Goal: Feedback & Contribution: Contribute content

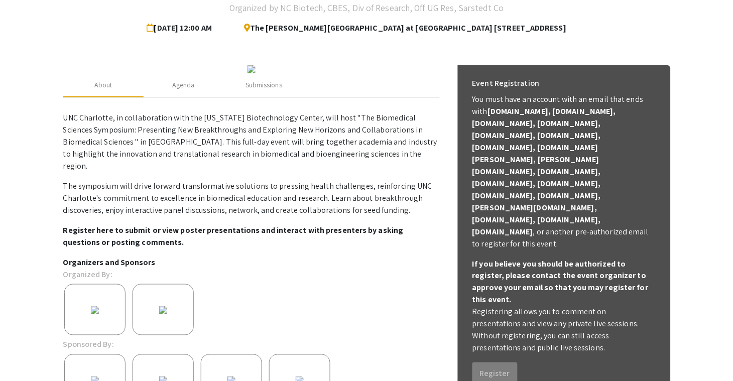
scroll to position [50, 0]
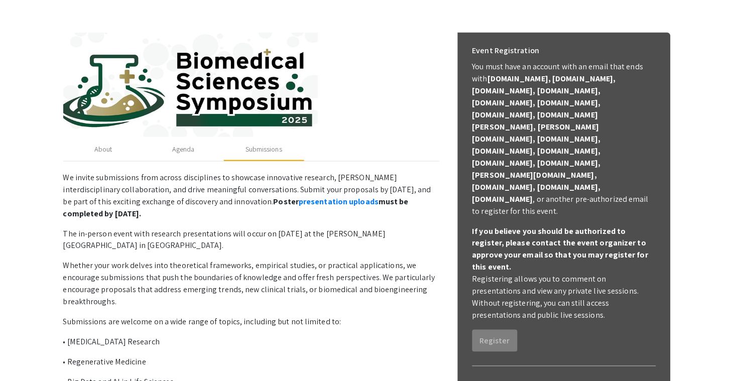
scroll to position [277, 0]
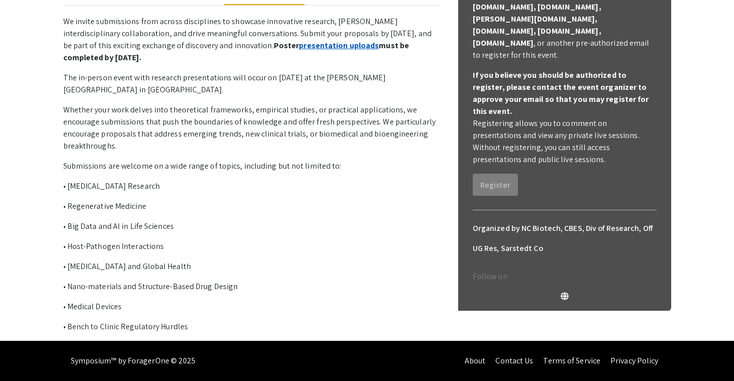
click at [299, 48] on link "presentation uploads" at bounding box center [339, 45] width 80 height 11
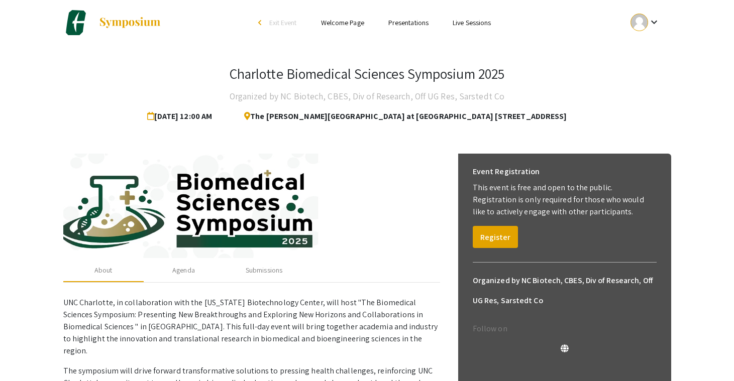
click at [418, 23] on link "Presentations" at bounding box center [408, 22] width 40 height 9
click at [395, 23] on link "Presentations" at bounding box center [408, 22] width 40 height 9
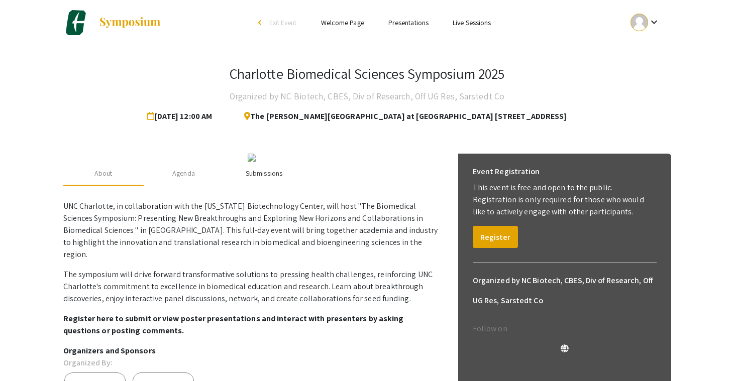
click at [271, 179] on div "Submissions" at bounding box center [264, 173] width 37 height 11
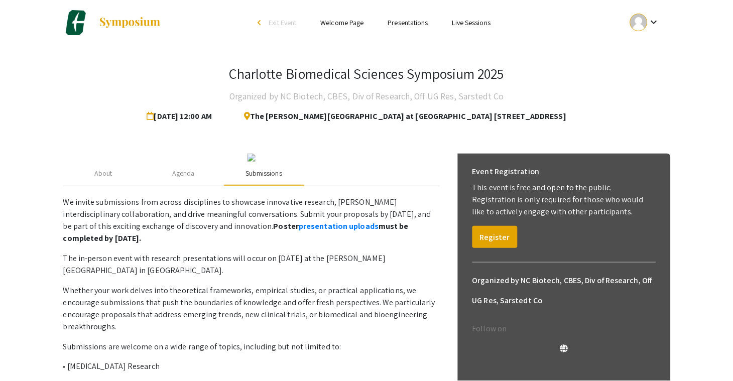
scroll to position [43, 0]
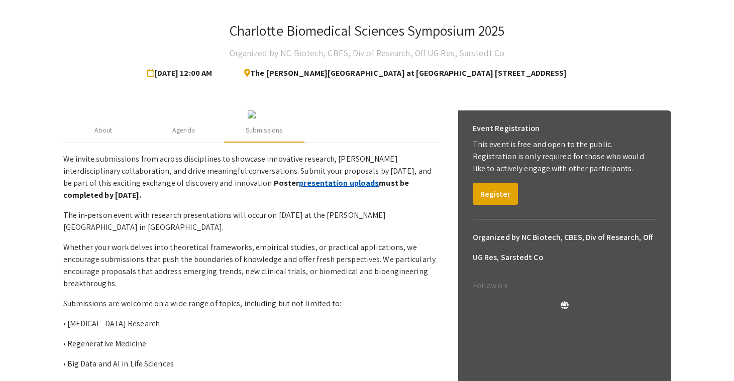
click at [299, 188] on link "presentation uploads" at bounding box center [339, 183] width 80 height 11
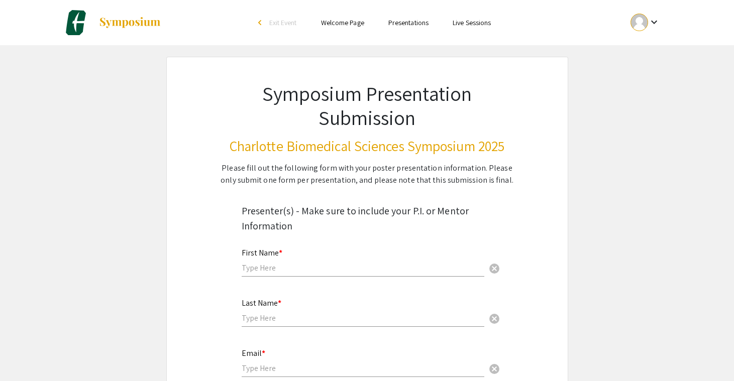
click at [274, 274] on div "First Name * cancel" at bounding box center [363, 258] width 243 height 38
type input "Anjumana"
type input "Jannati Nur"
type input "anjumanajannatinur@gmail.com"
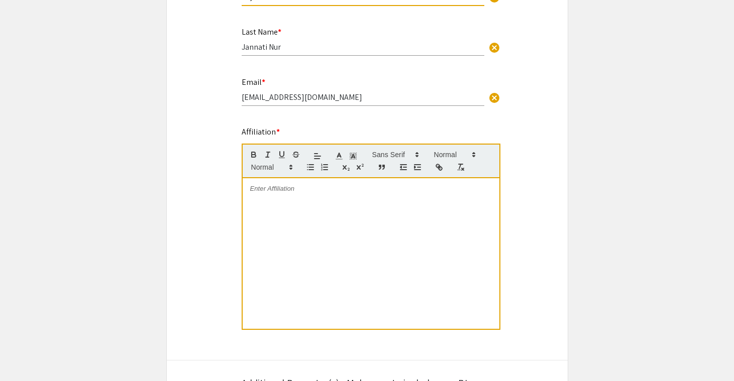
scroll to position [273, 0]
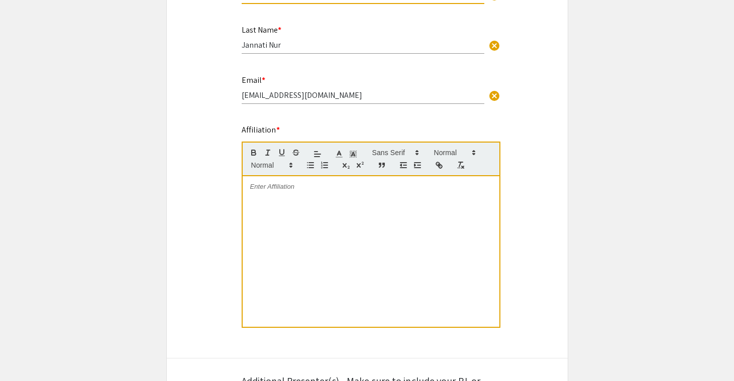
click at [317, 193] on div at bounding box center [371, 251] width 257 height 151
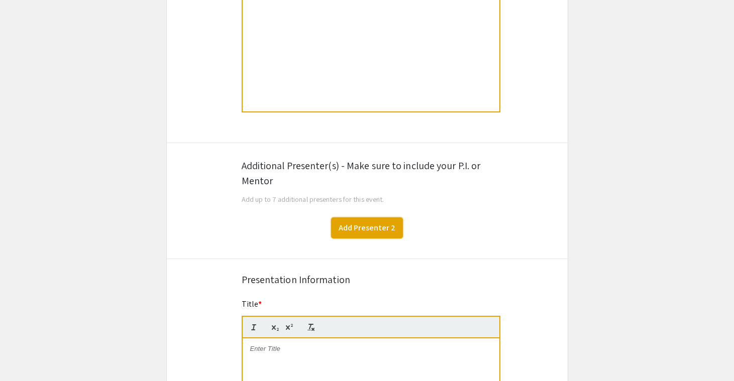
click at [364, 229] on button "Add Presenter 2" at bounding box center [367, 228] width 72 height 21
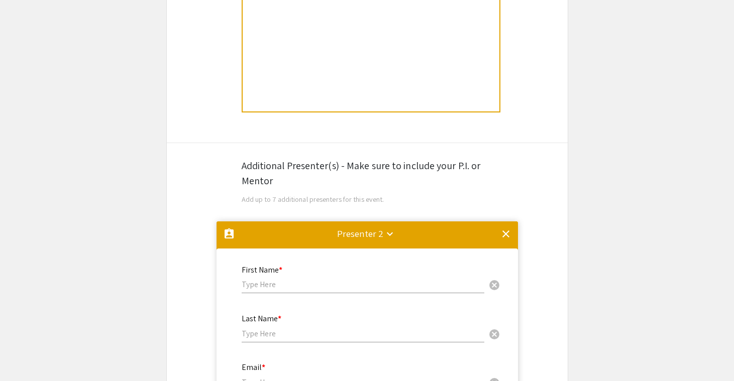
scroll to position [712, 0]
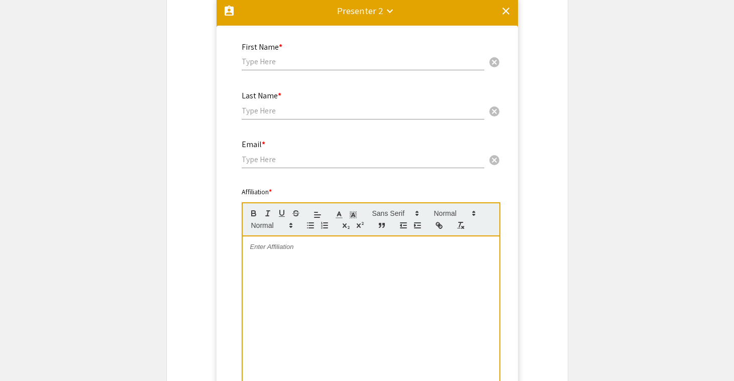
click at [307, 255] on div at bounding box center [371, 312] width 257 height 151
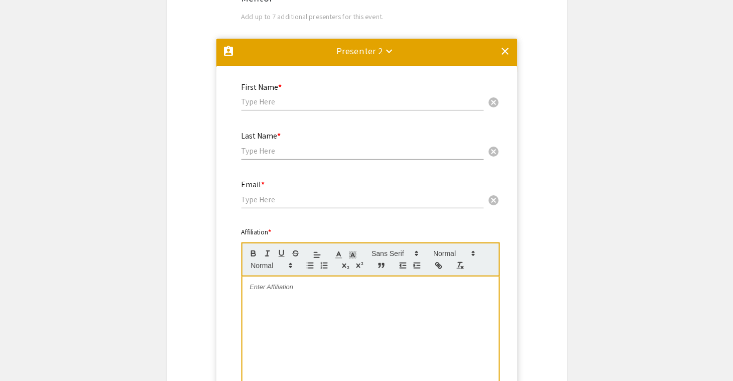
scroll to position [670, 0]
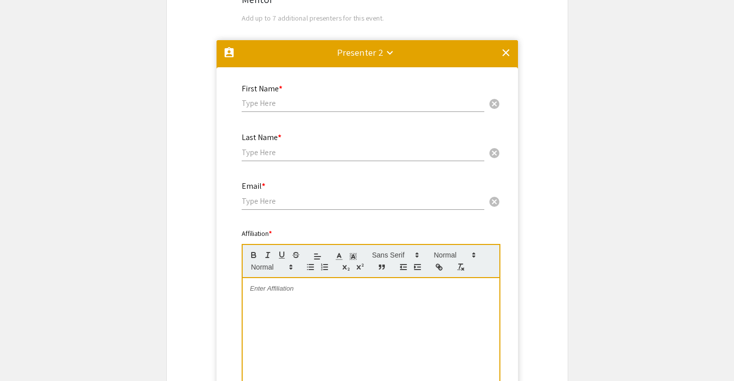
click at [290, 107] on input "text" at bounding box center [363, 103] width 243 height 11
type input "Mariya"
click at [283, 146] on div "Last Name * cancel" at bounding box center [363, 142] width 243 height 38
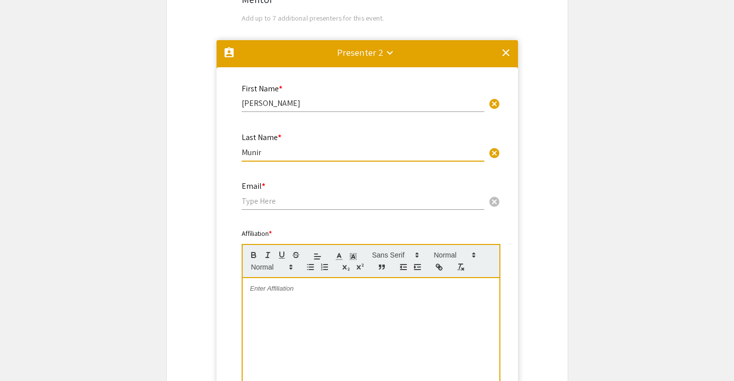
type input "Munir"
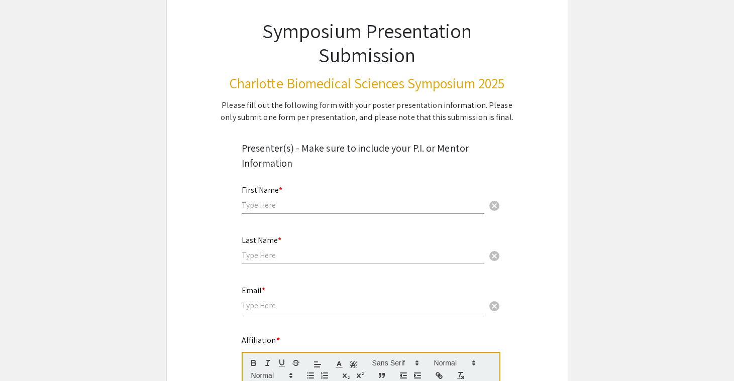
scroll to position [83, 0]
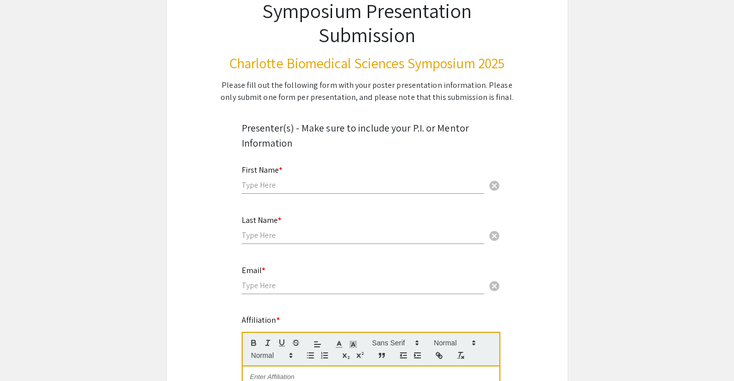
click at [283, 189] on input "text" at bounding box center [363, 185] width 243 height 11
type input "Anjumana"
type input "Jannati Nur"
type input "[EMAIL_ADDRESS][DOMAIN_NAME]"
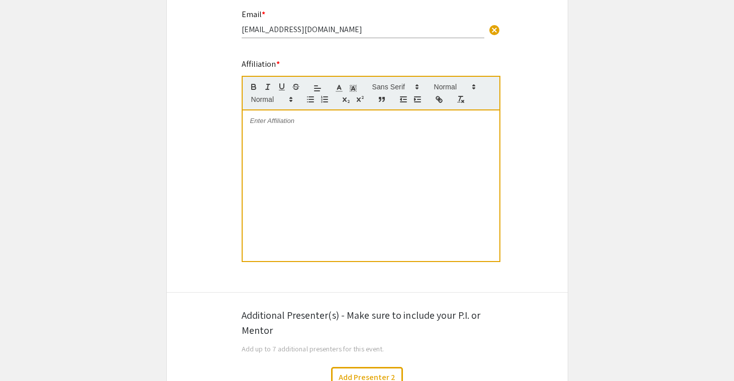
scroll to position [348, 0]
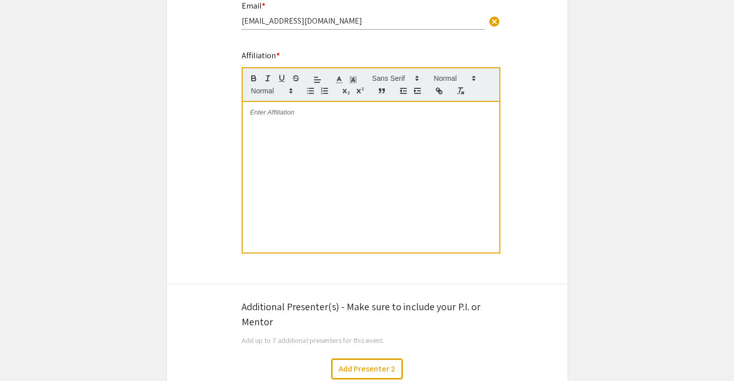
click at [293, 122] on div at bounding box center [371, 177] width 257 height 151
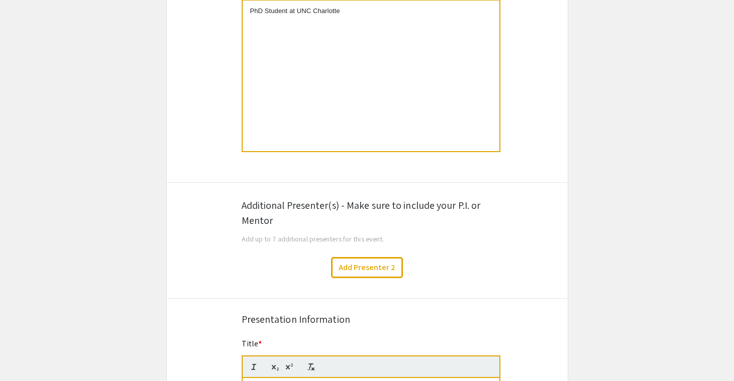
scroll to position [473, 0]
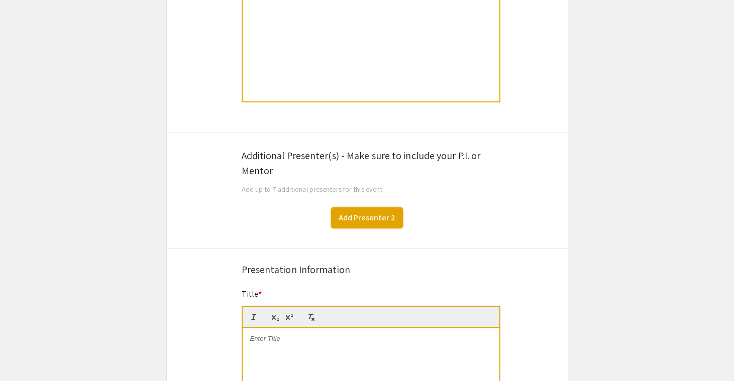
click at [366, 222] on button "Add Presenter 2" at bounding box center [367, 217] width 72 height 21
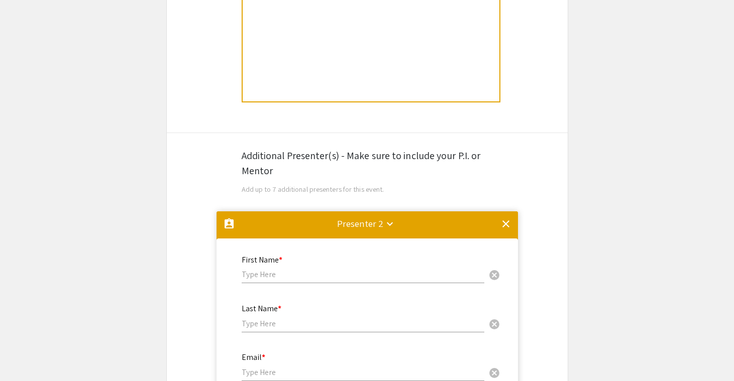
scroll to position [712, 0]
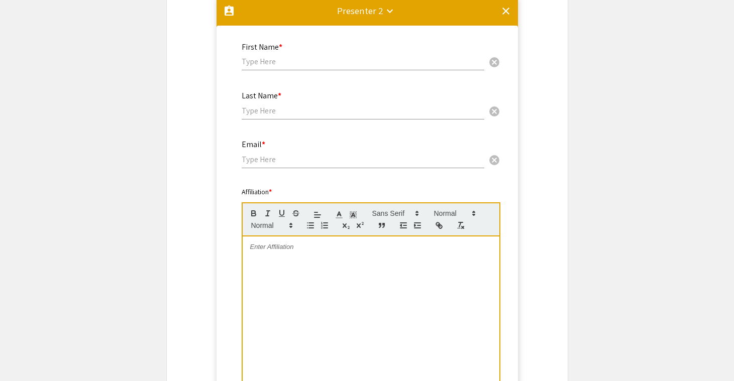
click at [304, 246] on p at bounding box center [371, 247] width 242 height 9
click at [271, 62] on input "text" at bounding box center [363, 61] width 243 height 11
type input "Mariya"
click at [276, 115] on input "text" at bounding box center [363, 110] width 243 height 11
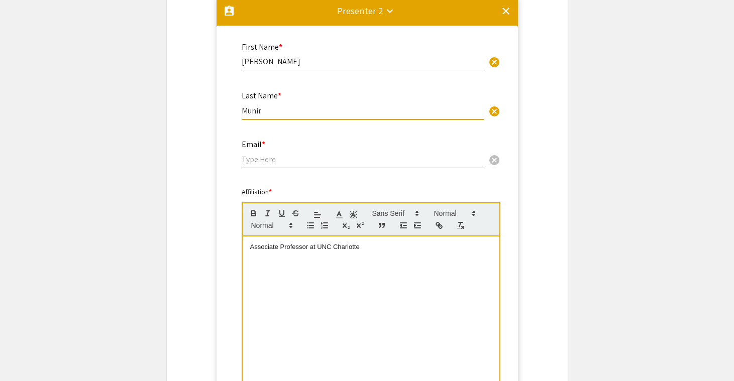
type input "Munir"
click at [270, 162] on input "email" at bounding box center [363, 159] width 243 height 11
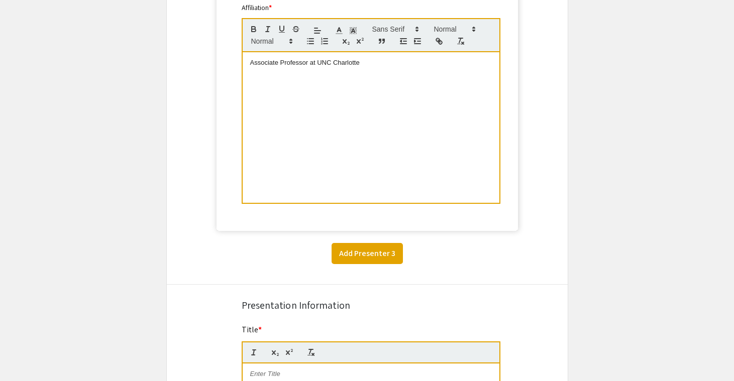
type input "[EMAIL_ADDRESS][DOMAIN_NAME]"
click at [352, 258] on button "Add Presenter 3" at bounding box center [367, 253] width 71 height 21
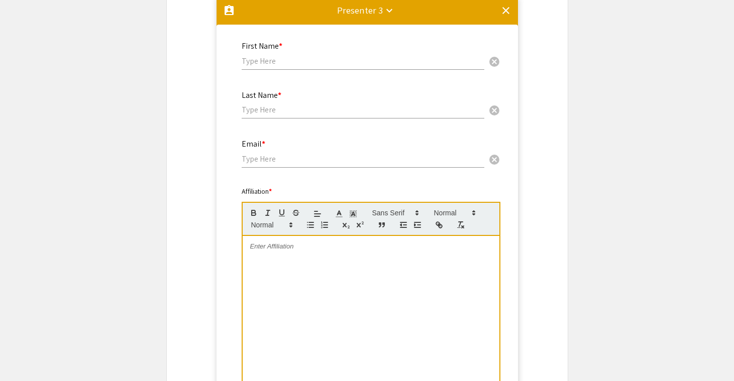
click at [280, 66] on input "text" at bounding box center [363, 61] width 243 height 11
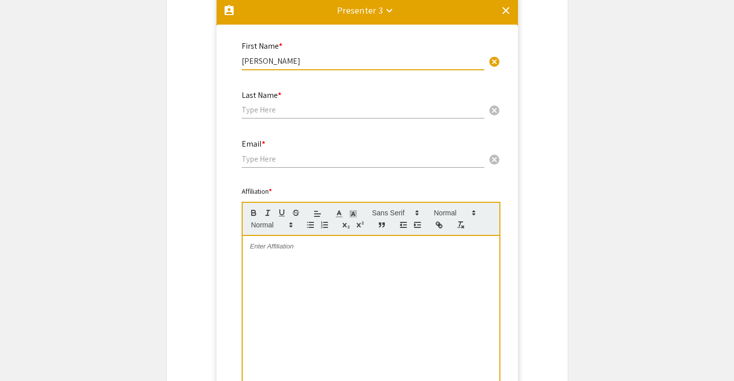
type input "[PERSON_NAME]"
click at [267, 112] on input "text" at bounding box center [363, 109] width 243 height 11
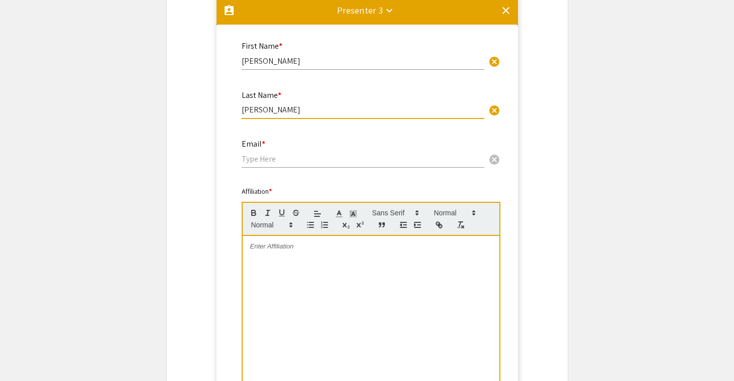
type input "Escoto"
click at [256, 162] on input "email" at bounding box center [363, 159] width 243 height 11
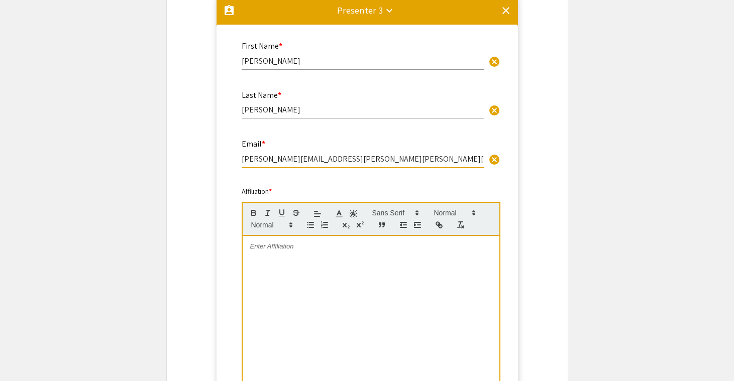
type input "[PERSON_NAME][EMAIL_ADDRESS][PERSON_NAME][PERSON_NAME][DOMAIN_NAME]"
click at [275, 245] on p at bounding box center [371, 246] width 242 height 9
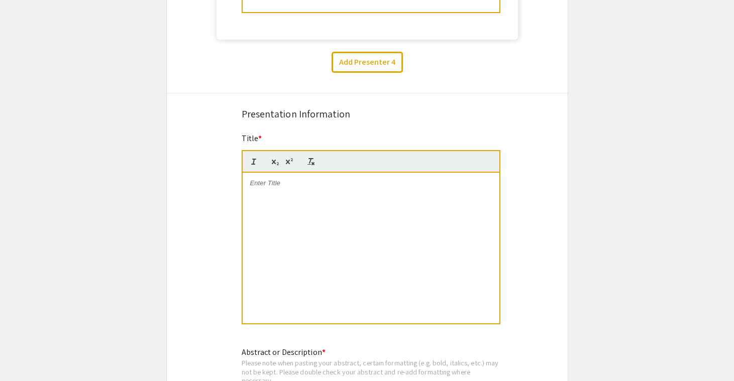
scroll to position [1539, 0]
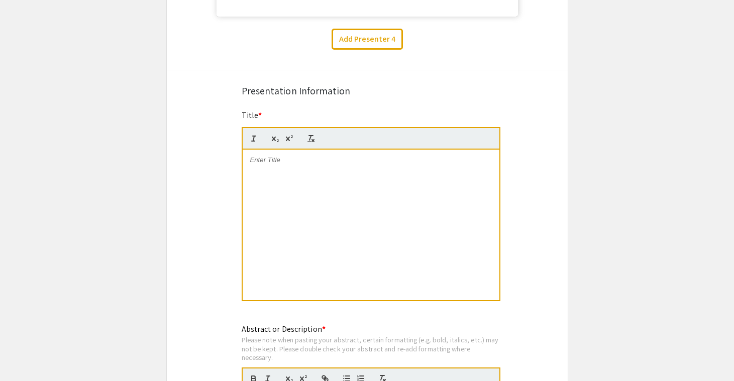
click at [282, 165] on p at bounding box center [371, 160] width 242 height 9
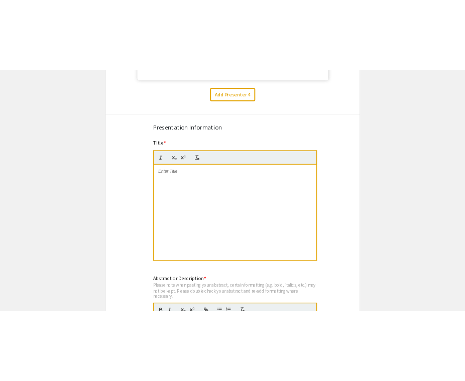
scroll to position [0, 0]
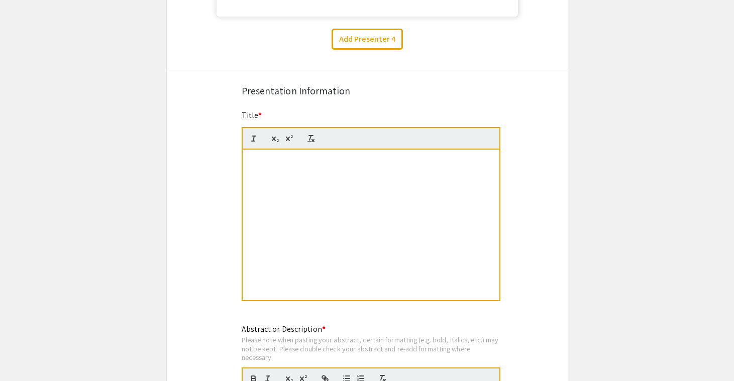
click at [273, 173] on strong "Sequential Light Exposures Enhance the Broad-Spectrum Antibacterial Activity of" at bounding box center [363, 164] width 226 height 17
click at [268, 171] on strong "Sequential Light Exposures Enhance the Broad-Spectrum Antibacterial Activity of" at bounding box center [363, 164] width 226 height 17
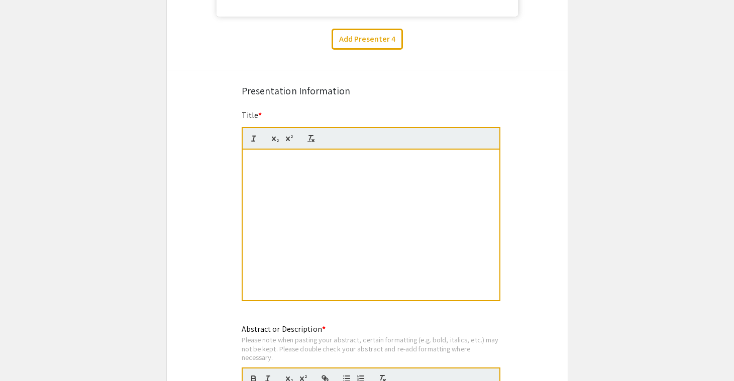
click at [283, 170] on p "Photosensitizer-Loaded Silver Nanoparticle (PPIX-AgNP) Against Resistant Bacter…" at bounding box center [371, 165] width 242 height 19
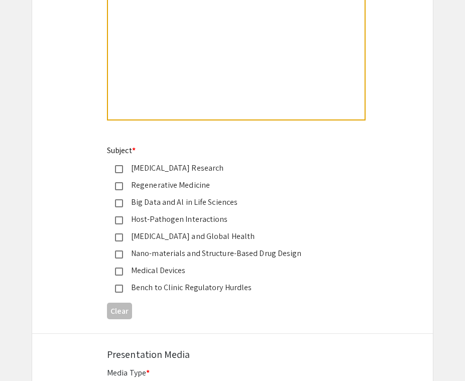
scroll to position [1974, 0]
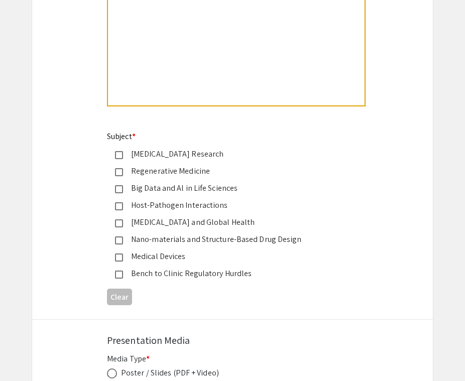
click at [122, 228] on mat-pseudo-checkbox at bounding box center [119, 224] width 8 height 8
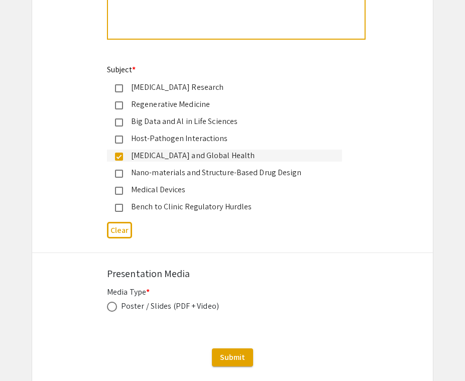
scroll to position [2065, 0]
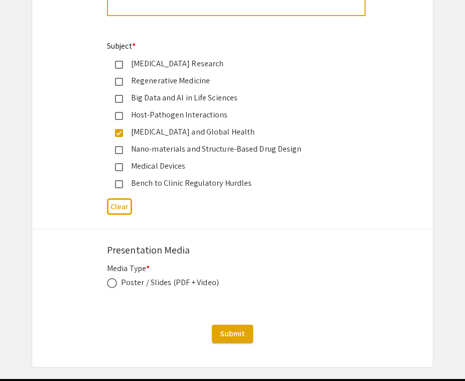
click at [113, 288] on span at bounding box center [112, 283] width 10 height 10
click at [113, 288] on input "radio" at bounding box center [112, 283] width 10 height 10
radio input "true"
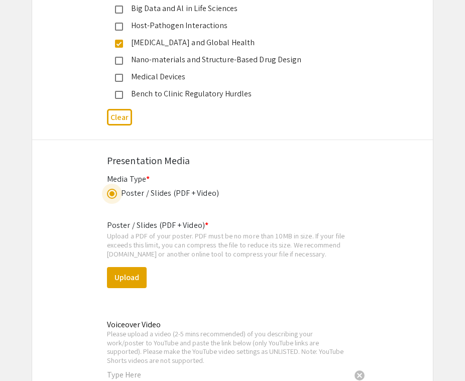
scroll to position [2156, 0]
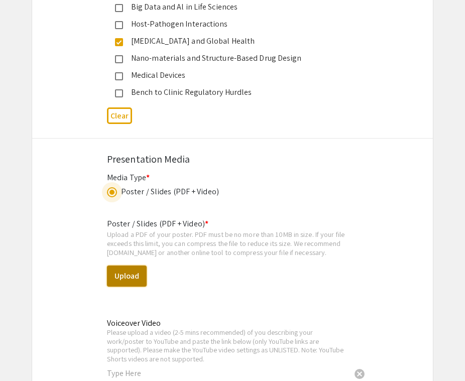
click at [140, 282] on button "Upload" at bounding box center [127, 276] width 40 height 21
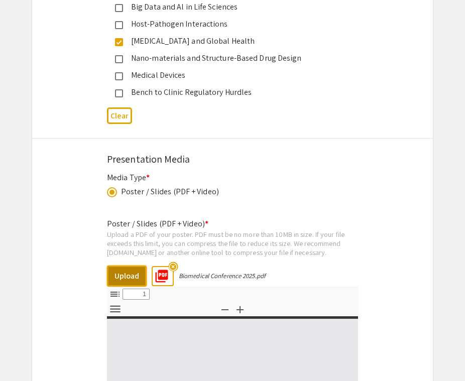
select select "custom"
type input "0"
select select "custom"
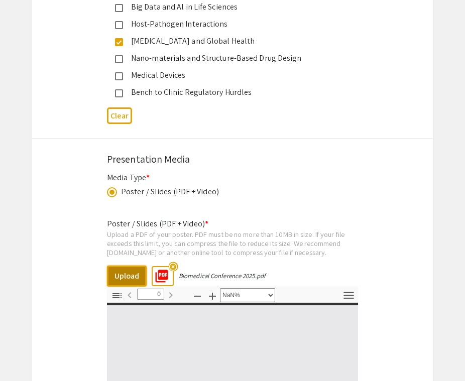
type input "1"
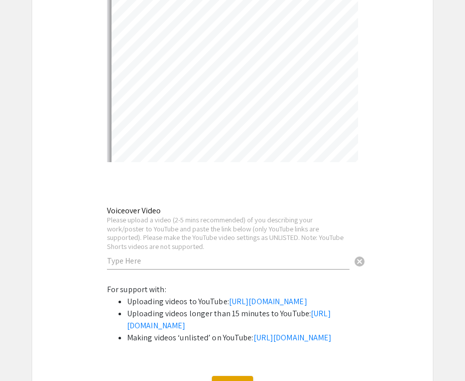
select select "auto"
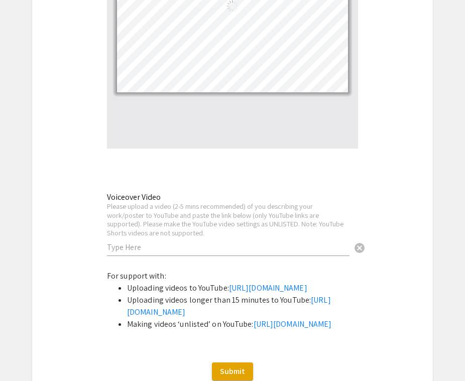
scroll to position [2553, 0]
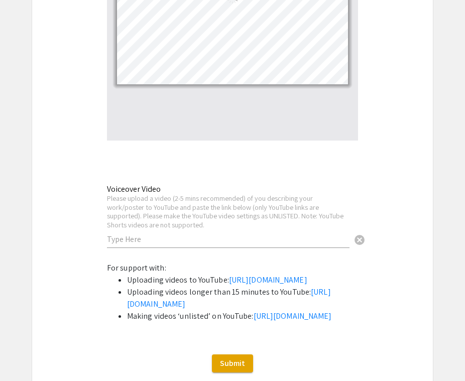
click at [239, 242] on input "text" at bounding box center [228, 239] width 243 height 11
paste input "Sequential Light Exposures Enhance the Broad-Spectrum Antibacterial Activity of…"
type input "Sequential Light Exposures Enhance the Broad-Spectrum Antibacterial Activity of…"
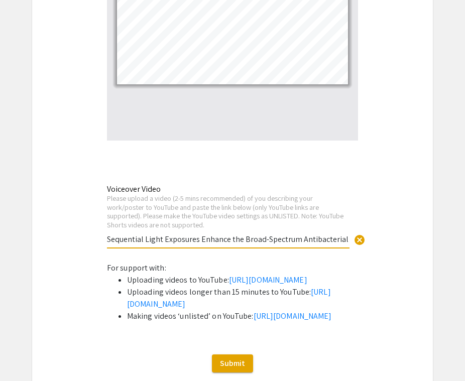
scroll to position [0, 306]
click at [239, 242] on input "Sequential Light Exposures Enhance the Broad-Spectrum Antibacterial Activity of…" at bounding box center [228, 239] width 243 height 11
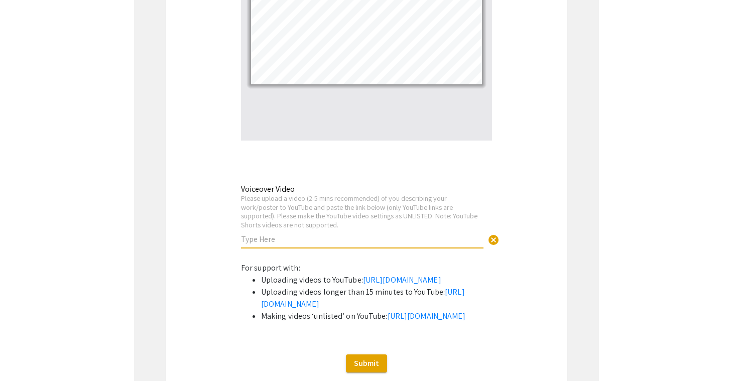
scroll to position [0, 0]
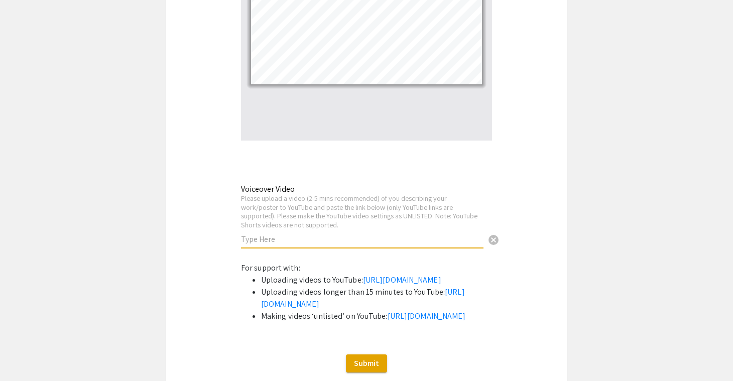
paste input "https://studio.youtube.com/channel/UCkqJEhpj6OD2capFHZ2FnHQ/videos/upload?filte…"
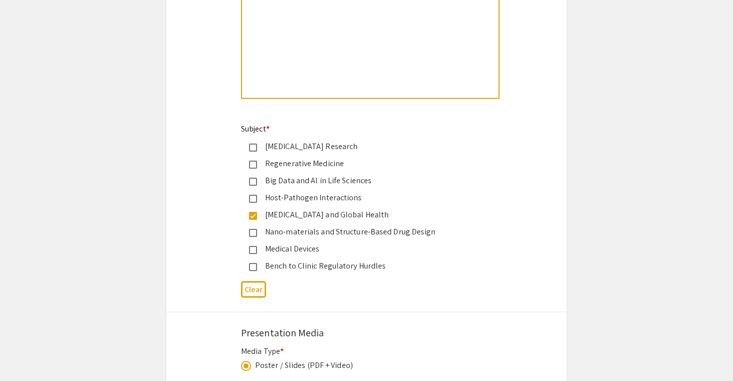
scroll to position [1976, 0]
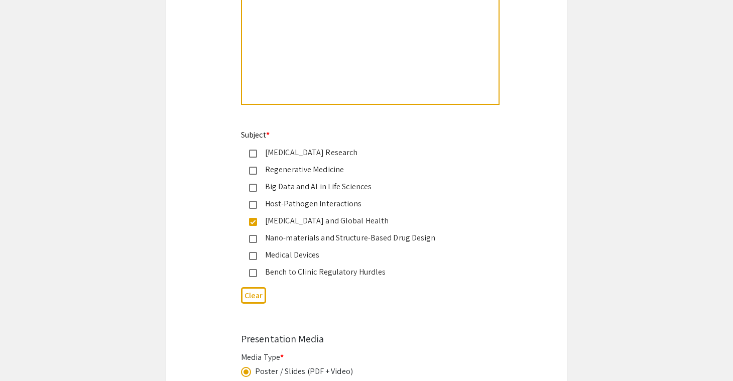
type input "https://studio.youtube.com/channel/UCkqJEhpj6OD2capFHZ2FnHQ/videos/upload?filte…"
click at [296, 64] on div at bounding box center [370, 28] width 257 height 151
paste div
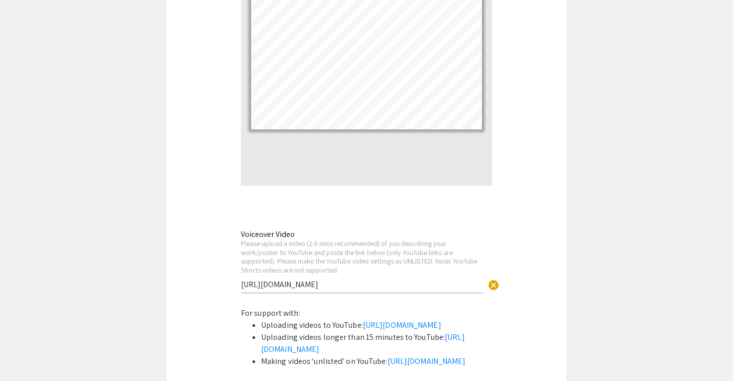
scroll to position [2685, 0]
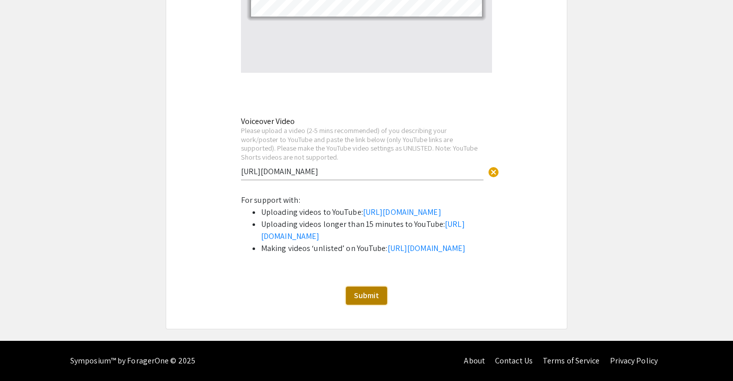
click at [358, 296] on span "Submit" at bounding box center [366, 295] width 25 height 11
click at [284, 166] on input "https://studio.youtube.com/channel/UCkqJEhpj6OD2capFHZ2FnHQ/videos/upload?filte…" at bounding box center [362, 171] width 243 height 11
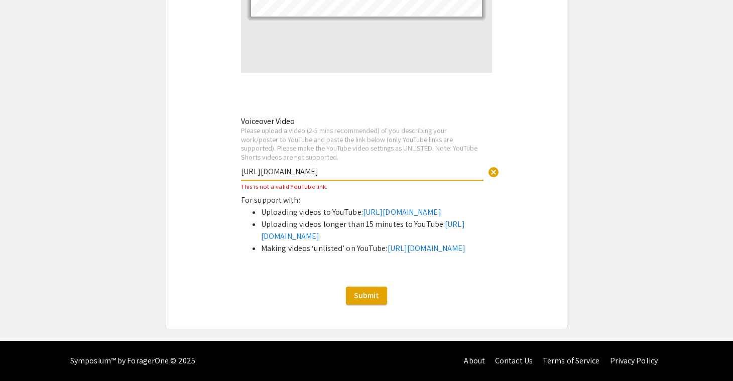
click at [284, 166] on input "https://studio.youtube.com/channel/UCkqJEhpj6OD2capFHZ2FnHQ/videos/upload?filte…" at bounding box center [362, 171] width 243 height 11
paste input "https://youtu.be/L1a-T3PgrZ8"
type input "https://youtu.be/L1a-T3PgrZ8"
click at [365, 292] on span "Submit" at bounding box center [366, 295] width 25 height 11
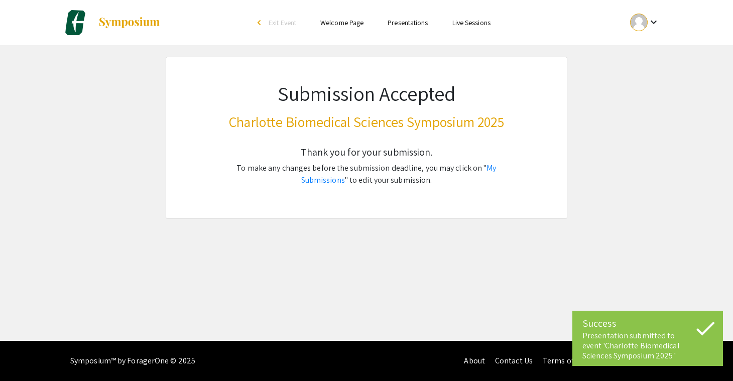
scroll to position [0, 0]
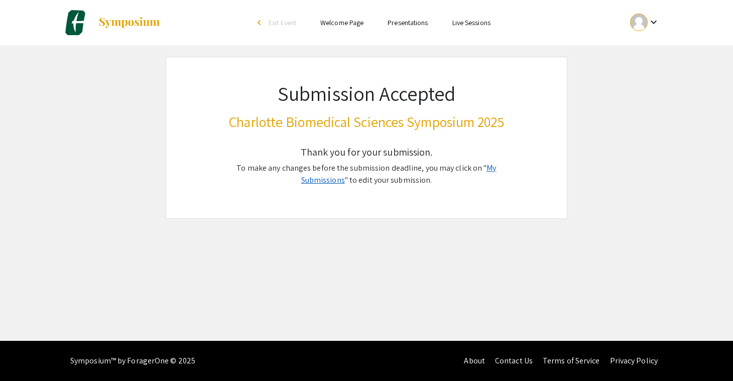
click at [488, 169] on link "My Submissions" at bounding box center [398, 174] width 195 height 23
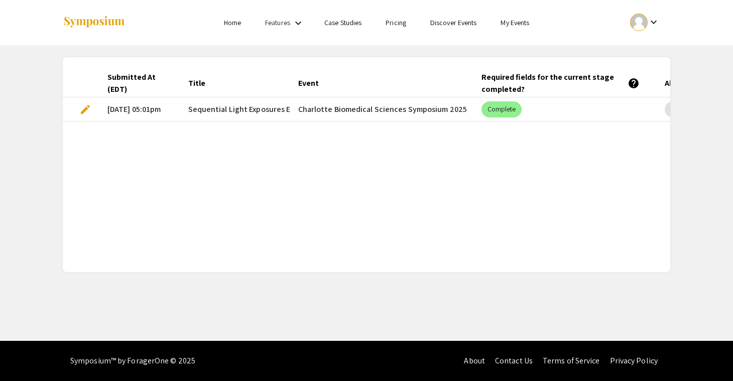
click at [83, 109] on span "edit" at bounding box center [85, 109] width 12 height 12
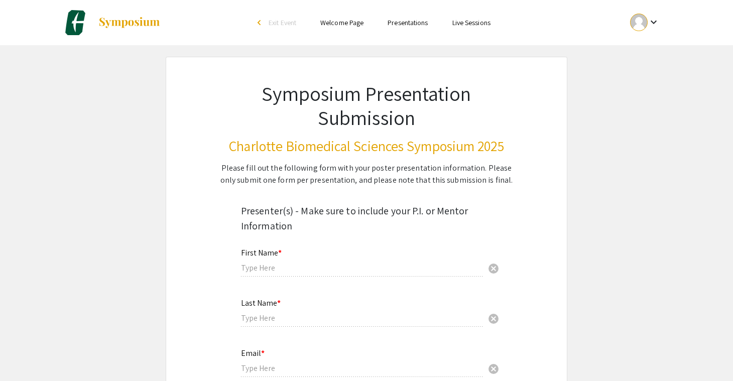
type input "Anjumana"
type input "Jannati Nur"
type input "anjumanajannatinur@gmail.com"
radio input "true"
select select "custom"
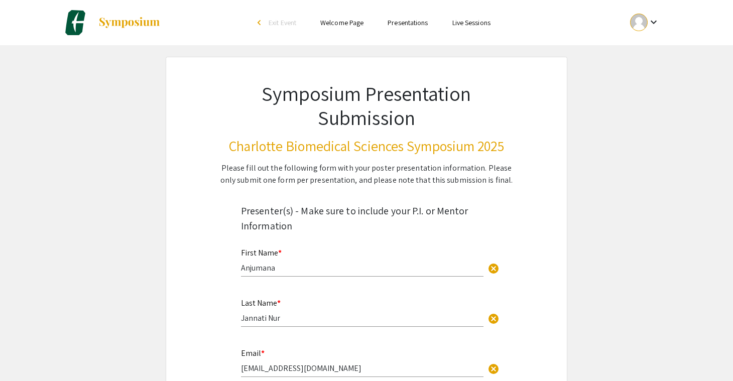
type input "0"
select select "custom"
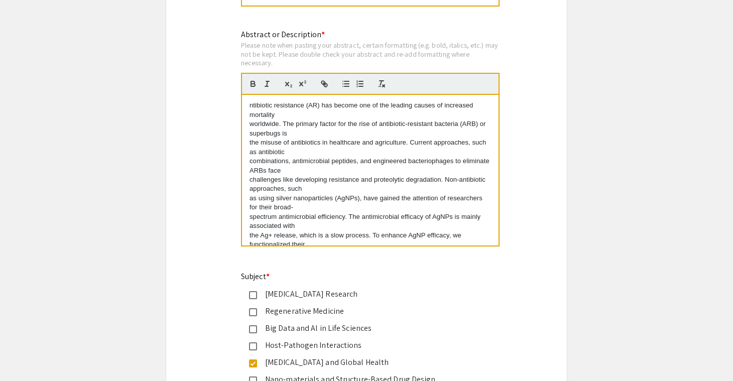
scroll to position [1837, 0]
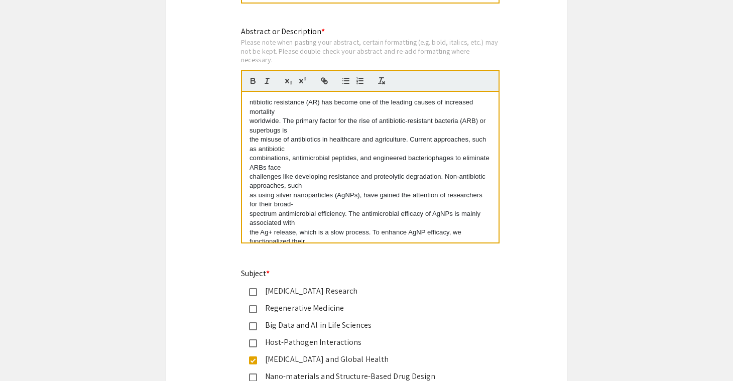
type input "1"
select select "auto"
click at [295, 232] on p "the Ag+ release, which is a slow process. To enhance AgNP efficacy, we function…" at bounding box center [371, 237] width 242 height 19
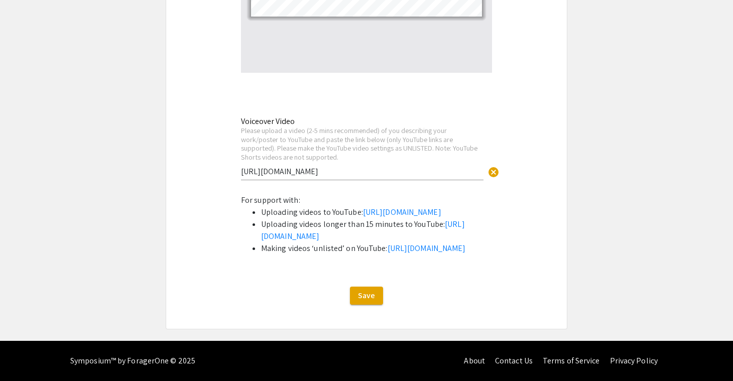
scroll to position [2683, 0]
click at [359, 292] on button "Save" at bounding box center [366, 296] width 33 height 18
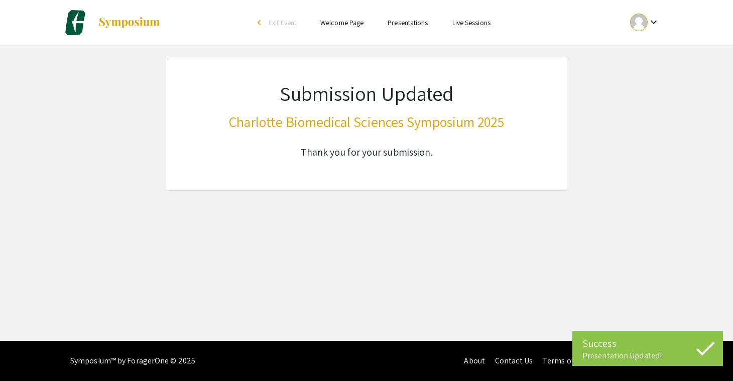
scroll to position [0, 0]
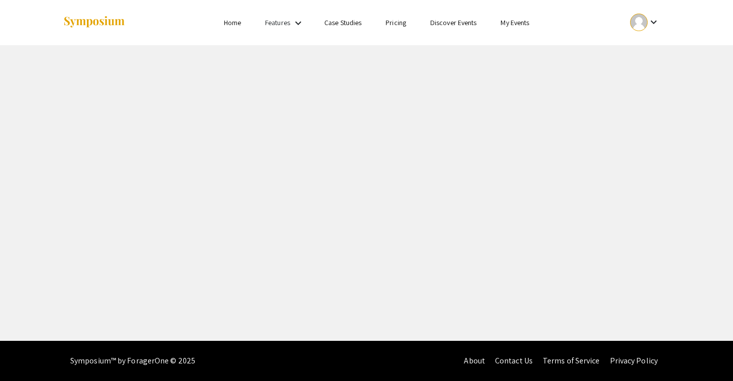
click at [238, 25] on link "Home" at bounding box center [232, 22] width 17 height 9
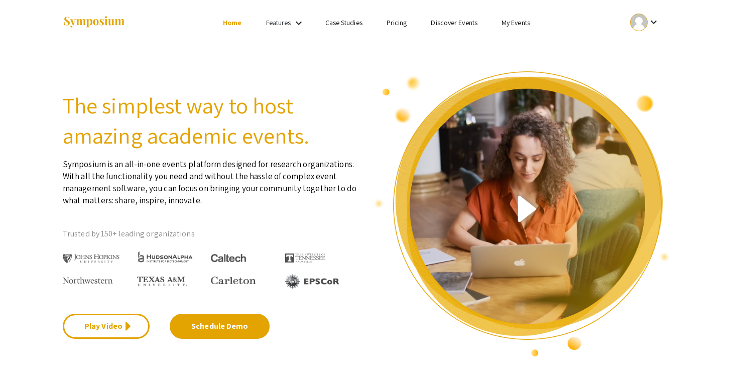
click at [279, 25] on link "Features" at bounding box center [278, 22] width 25 height 9
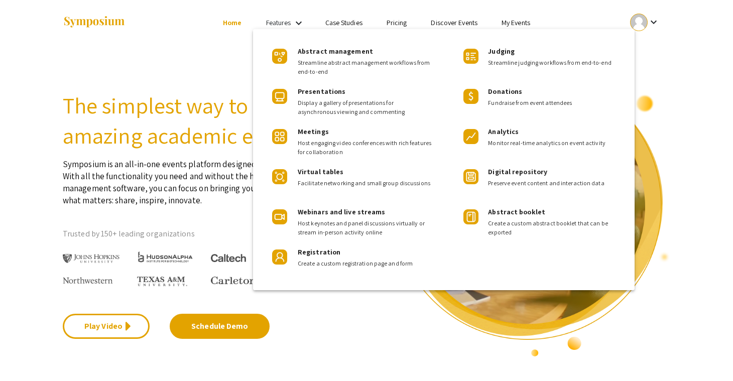
click at [201, 59] on div at bounding box center [366, 190] width 733 height 381
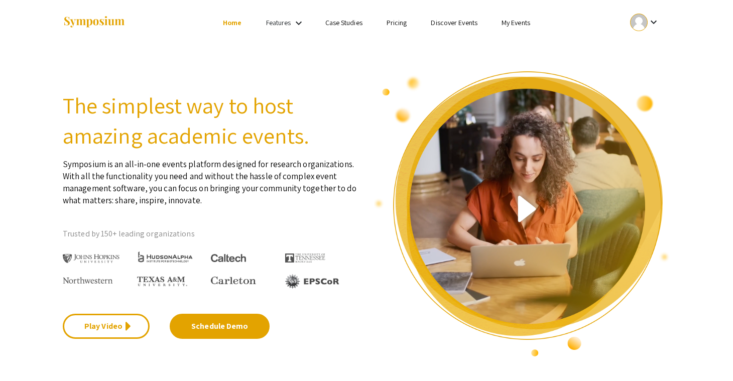
click at [523, 23] on link "My Events" at bounding box center [516, 22] width 29 height 9
click at [655, 22] on mat-icon "keyboard_arrow_down" at bounding box center [654, 22] width 12 height 12
click at [653, 70] on button "My Submissions" at bounding box center [651, 74] width 62 height 24
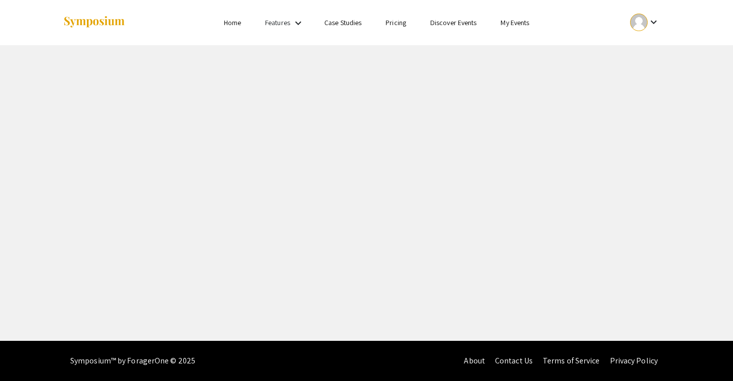
click at [662, 17] on div "keyboard_arrow_down" at bounding box center [645, 22] width 35 height 23
click at [638, 79] on button "My Submissions" at bounding box center [651, 74] width 62 height 24
click at [653, 22] on mat-icon "keyboard_arrow_down" at bounding box center [654, 22] width 12 height 12
click at [647, 71] on button "My Submissions" at bounding box center [651, 74] width 62 height 24
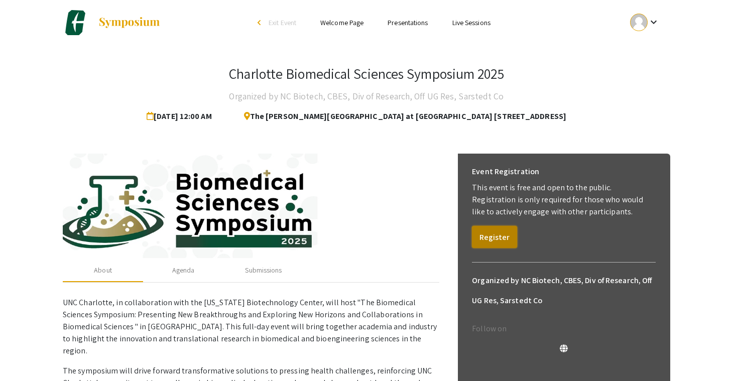
click at [501, 237] on button "Register" at bounding box center [494, 237] width 45 height 22
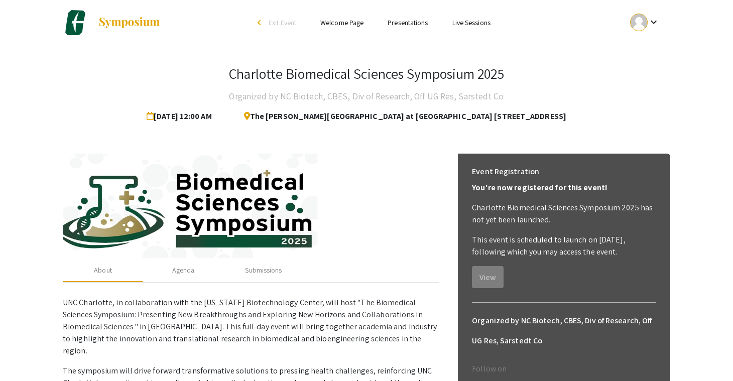
click at [650, 20] on mat-icon "keyboard_arrow_down" at bounding box center [654, 22] width 12 height 12
click at [646, 75] on button "My Submissions" at bounding box center [651, 74] width 62 height 24
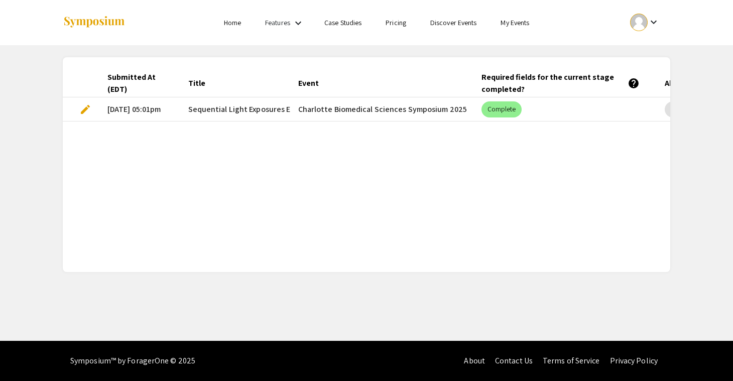
click at [84, 109] on span "edit" at bounding box center [85, 109] width 12 height 12
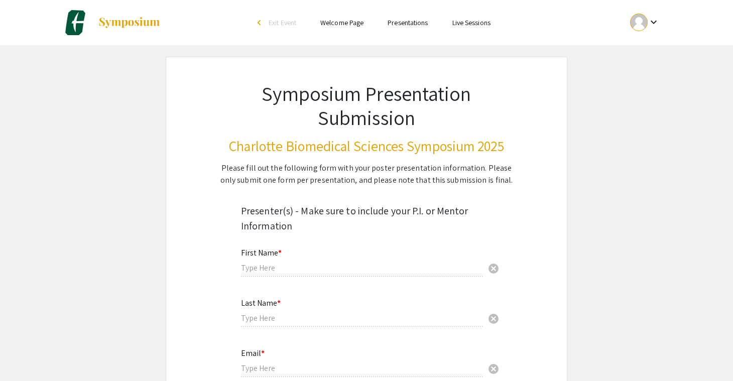
type input "Anjumana"
type input "Jannati Nur"
type input "[EMAIL_ADDRESS][DOMAIN_NAME]"
radio input "true"
select select "custom"
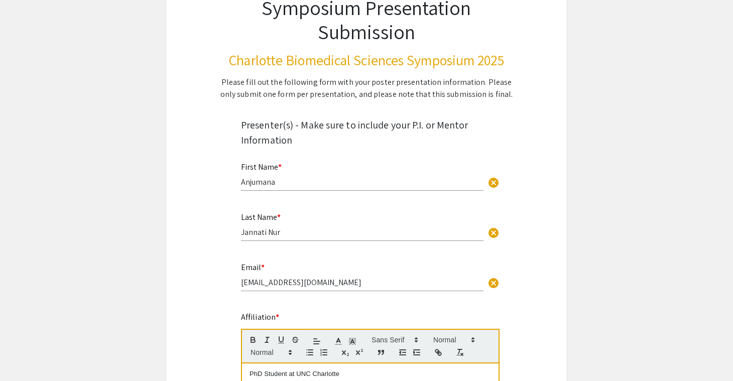
type input "0"
select select "custom"
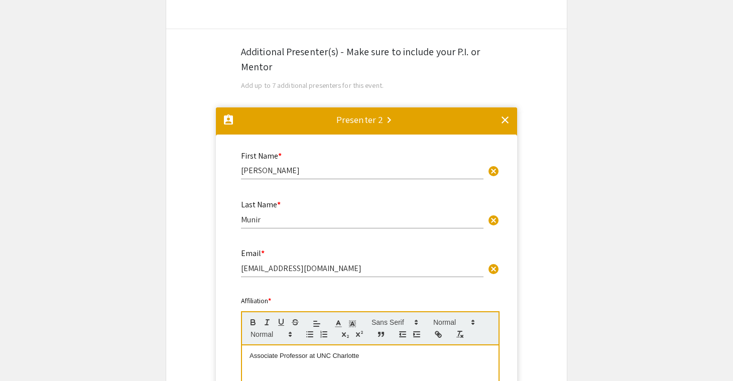
type input "1"
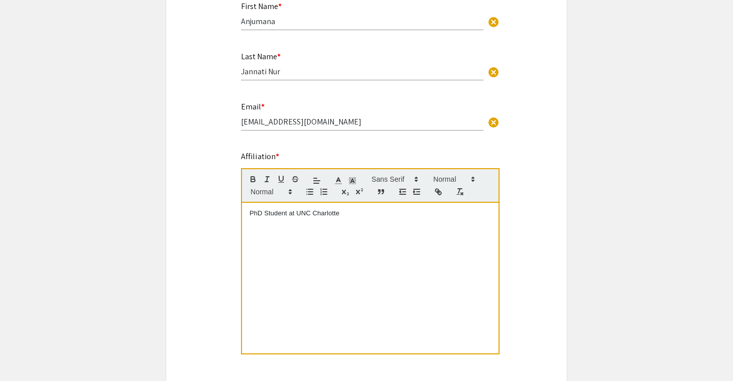
select select "auto"
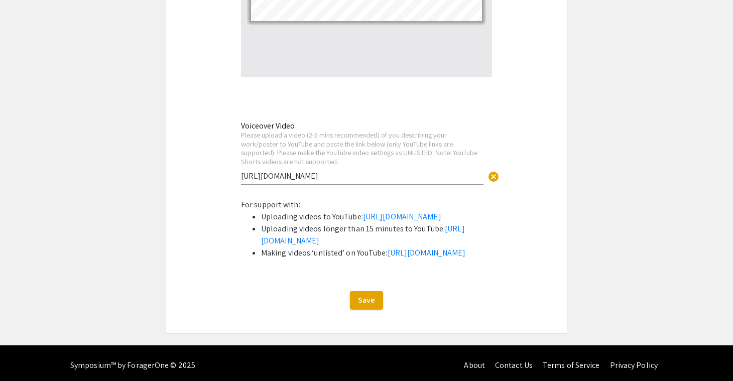
scroll to position [2685, 0]
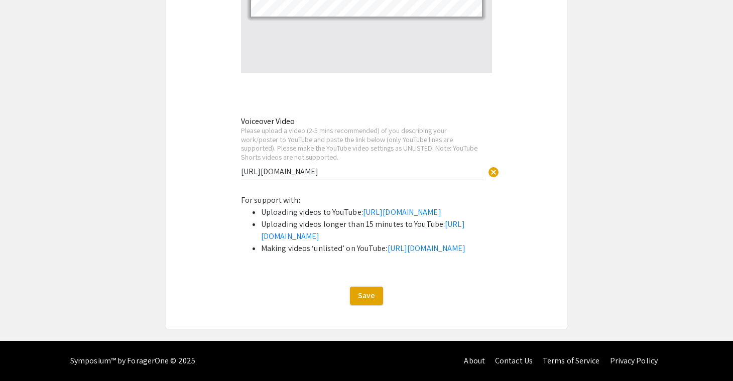
click at [349, 166] on input "https://youtu.be/L1a-T3PgrZ8" at bounding box center [362, 171] width 243 height 11
paste input "https://youtu.be/AdF0LgH0bdg"
type input "https://youtu.be/AdF0LgH0bdg"
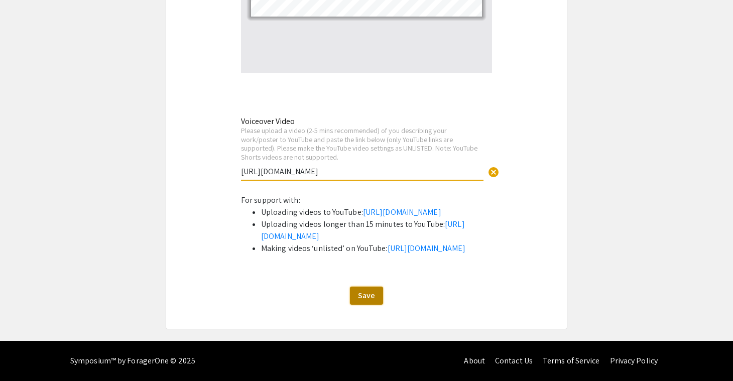
click at [375, 294] on button "Save" at bounding box center [366, 296] width 33 height 18
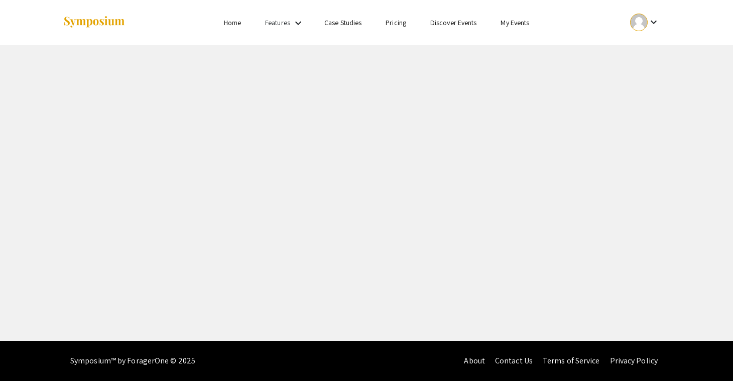
click at [647, 21] on div at bounding box center [639, 23] width 18 height 18
click at [646, 74] on button "My Submissions" at bounding box center [651, 74] width 62 height 24
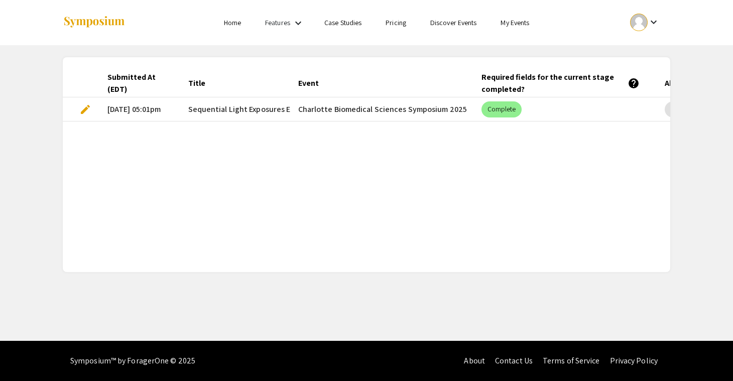
click at [85, 108] on span "edit" at bounding box center [85, 109] width 12 height 12
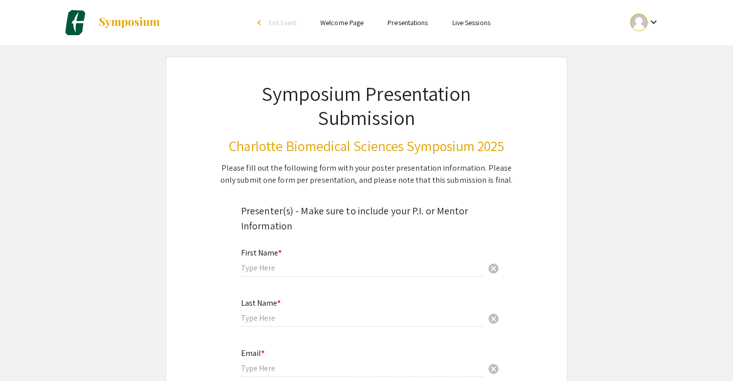
type input "Anjumana"
type input "Jannati Nur"
type input "[EMAIL_ADDRESS][DOMAIN_NAME]"
radio input "true"
select select "custom"
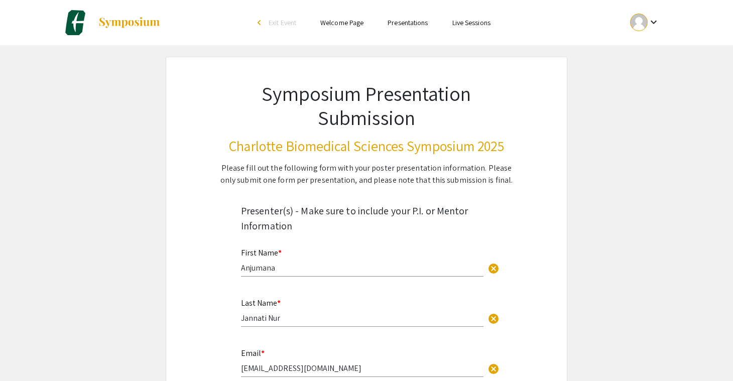
type input "0"
select select "custom"
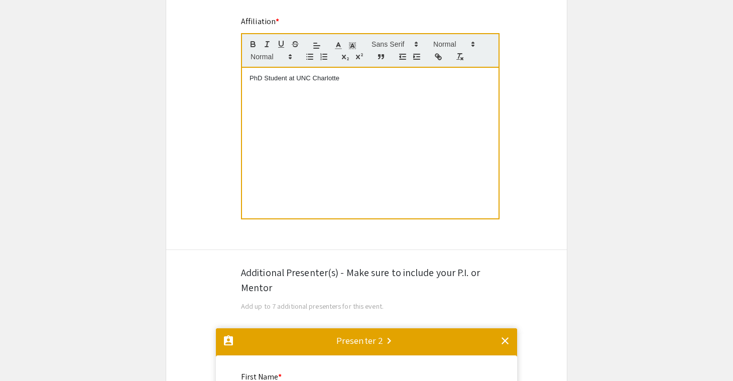
type input "1"
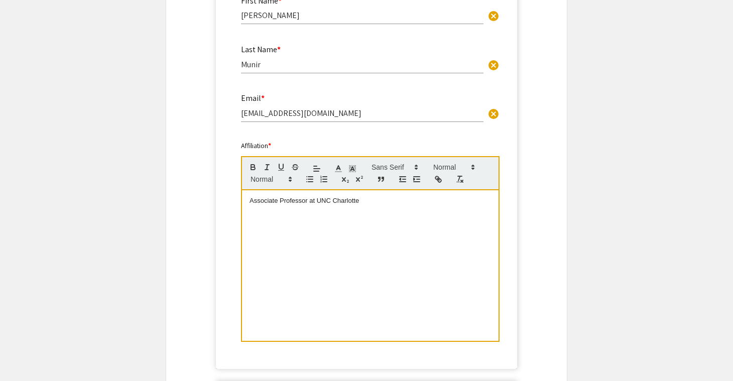
select select "auto"
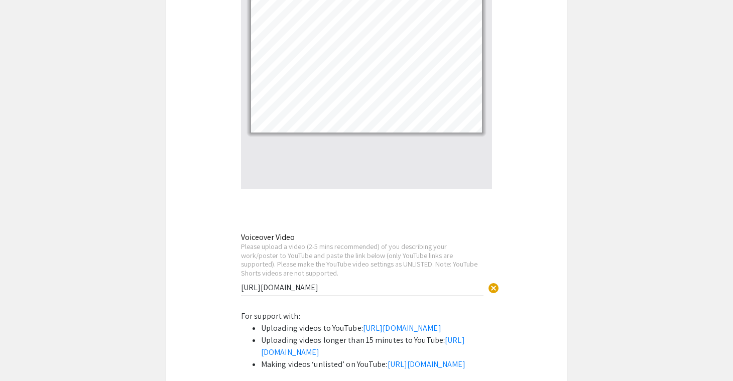
scroll to position [2503, 0]
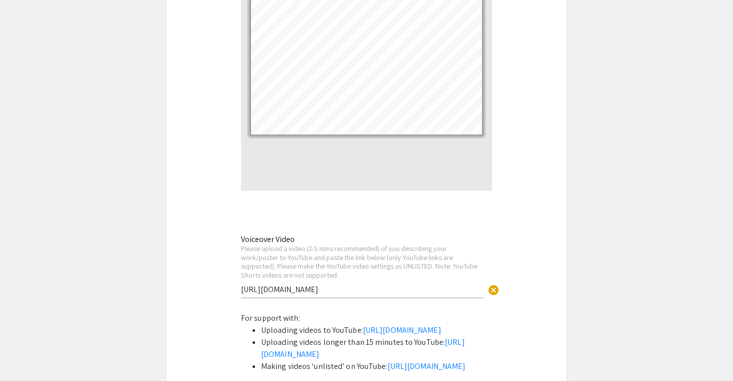
click at [346, 295] on input "https://youtu.be/AdF0LgH0bdg" at bounding box center [362, 289] width 243 height 11
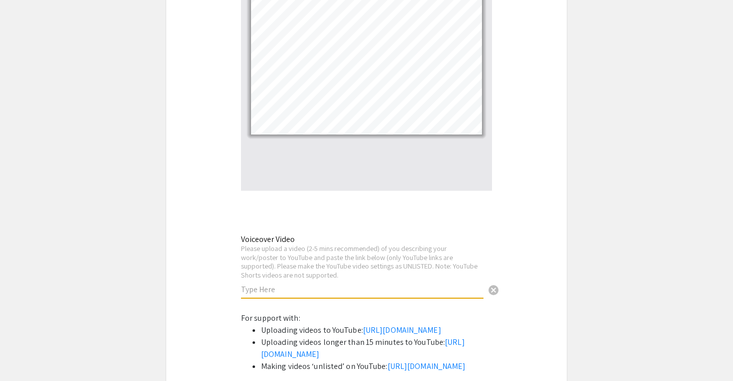
paste input "[URL][DOMAIN_NAME]"
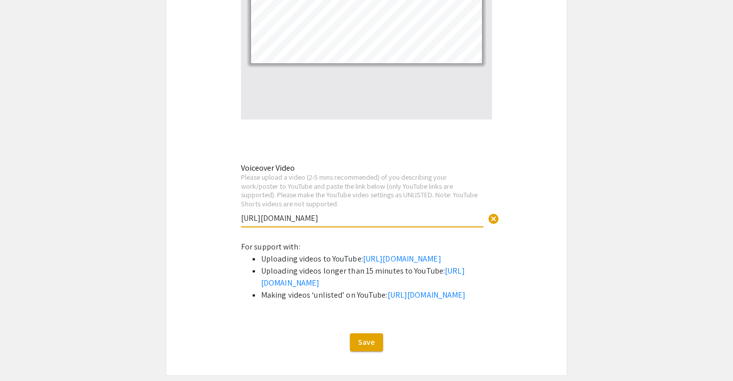
scroll to position [2685, 0]
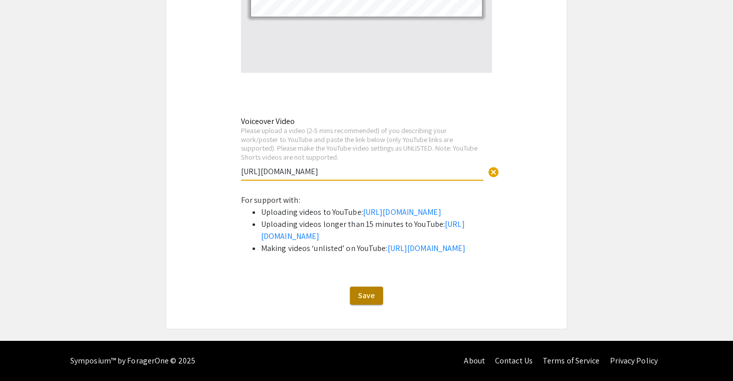
type input "[URL][DOMAIN_NAME]"
click at [376, 296] on button "Save" at bounding box center [366, 296] width 33 height 18
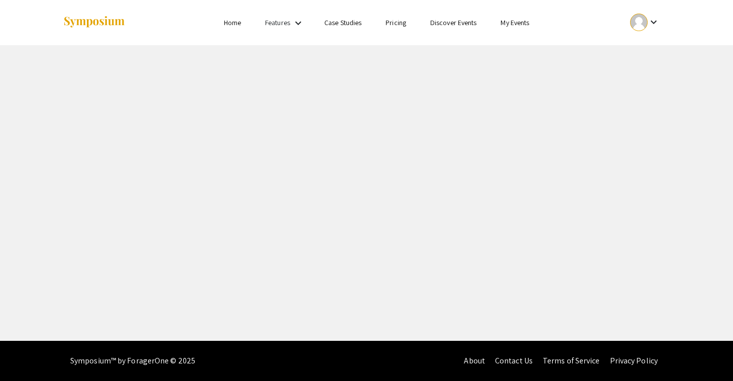
click at [651, 21] on mat-icon "keyboard_arrow_down" at bounding box center [654, 22] width 12 height 12
click at [641, 70] on button "My Submissions" at bounding box center [651, 74] width 62 height 24
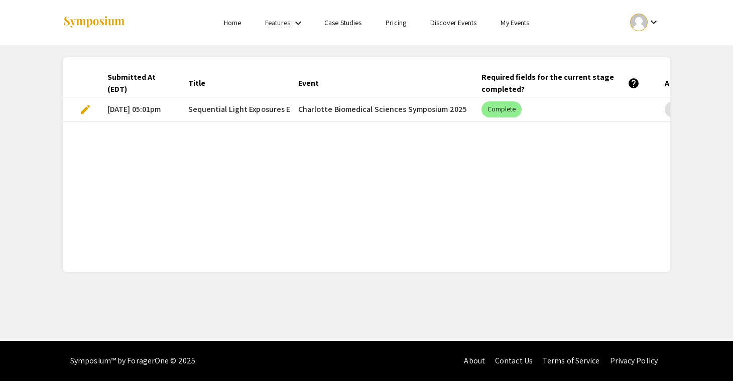
click at [88, 108] on span "edit" at bounding box center [85, 109] width 12 height 12
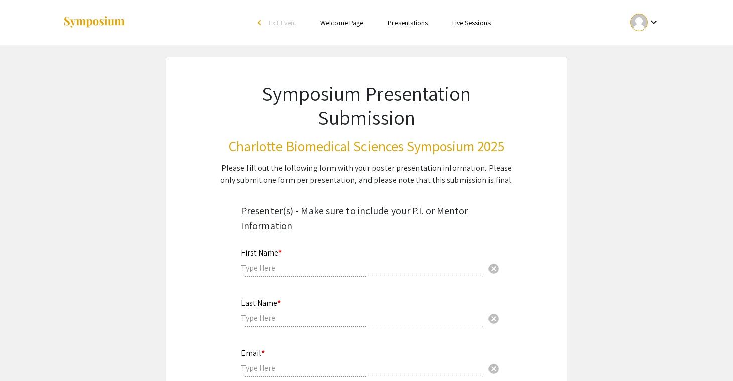
type input "Anjumana"
type input "Jannati Nur"
type input "[EMAIL_ADDRESS][DOMAIN_NAME]"
radio input "true"
select select "custom"
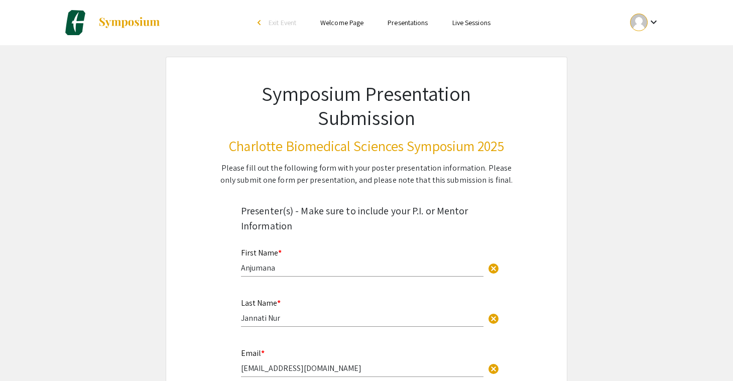
type input "0"
select select "custom"
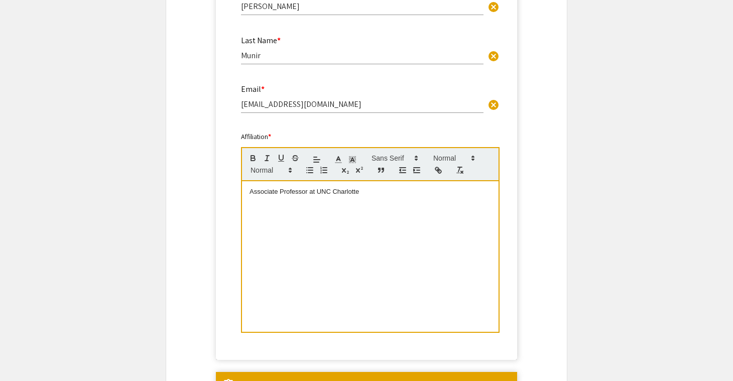
type input "1"
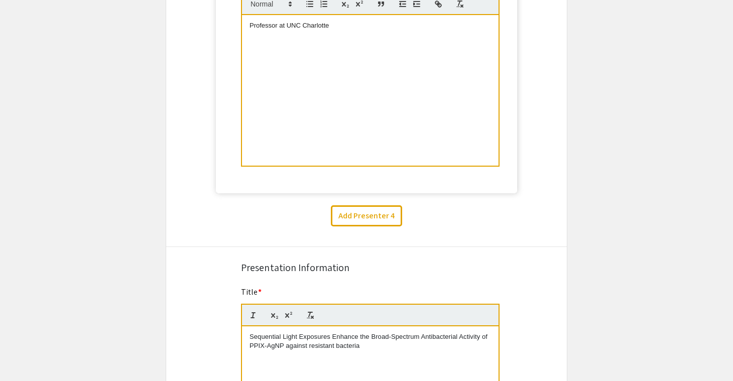
select select "auto"
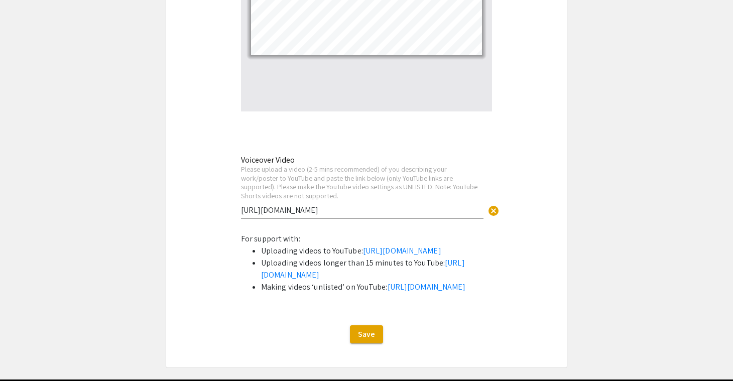
scroll to position [2585, 0]
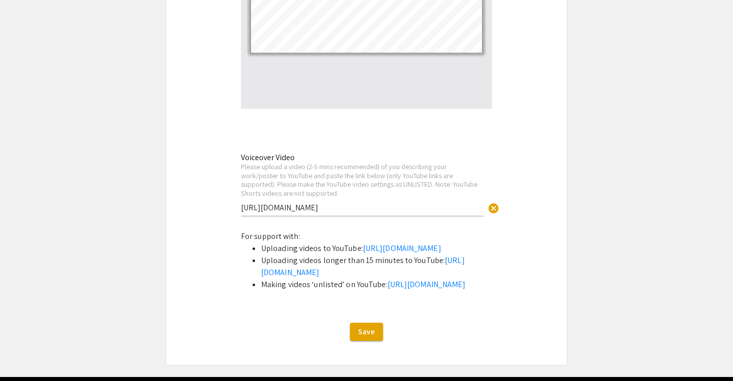
click at [350, 210] on input "[URL][DOMAIN_NAME]" at bounding box center [362, 207] width 243 height 11
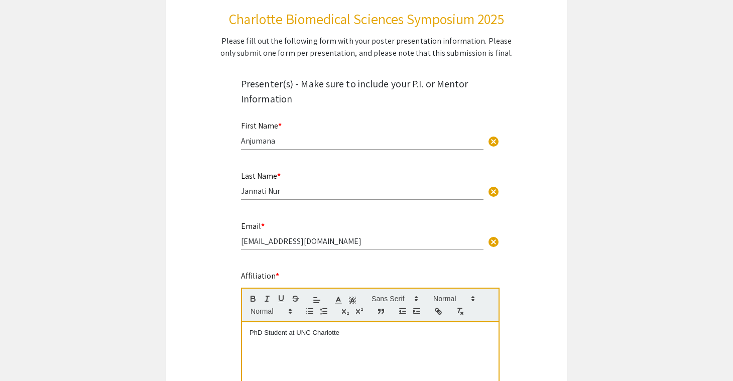
scroll to position [126, 0]
click at [363, 332] on p "PhD Student at UNC Charlotte" at bounding box center [371, 334] width 242 height 9
click at [260, 345] on p "Uni Email: [EMAIL_ADDRESS][DOMAIN_NAME]" at bounding box center [371, 343] width 242 height 9
click at [358, 344] on p "Uni Email: [EMAIL_ADDRESS][DOMAIN_NAME]" at bounding box center [371, 343] width 242 height 9
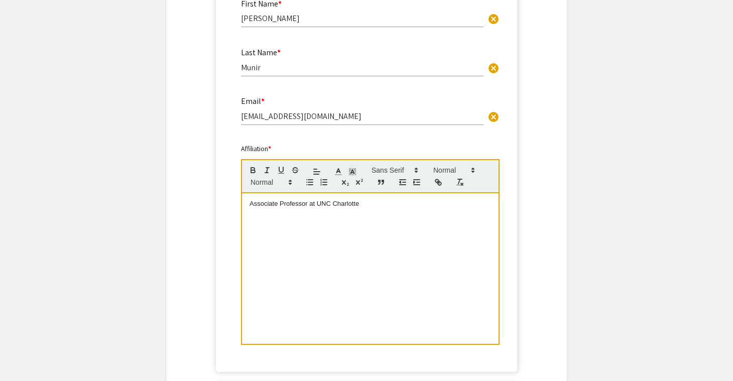
scroll to position [782, 0]
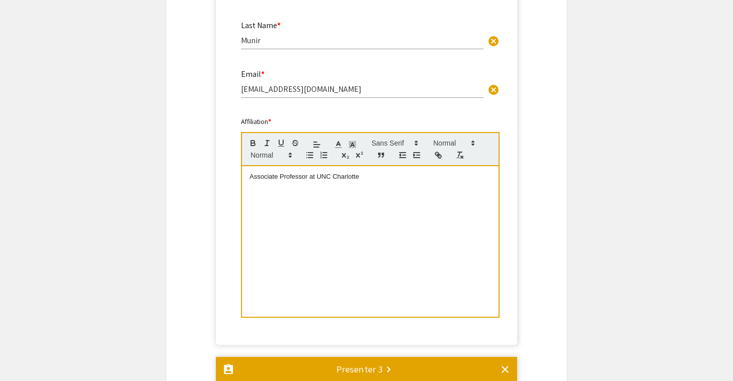
click at [310, 181] on p "Associate Professor at UNC Charlotte" at bounding box center [371, 176] width 242 height 9
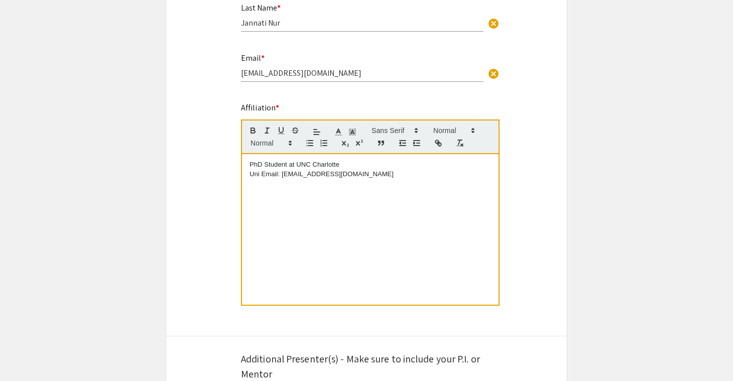
scroll to position [276, 0]
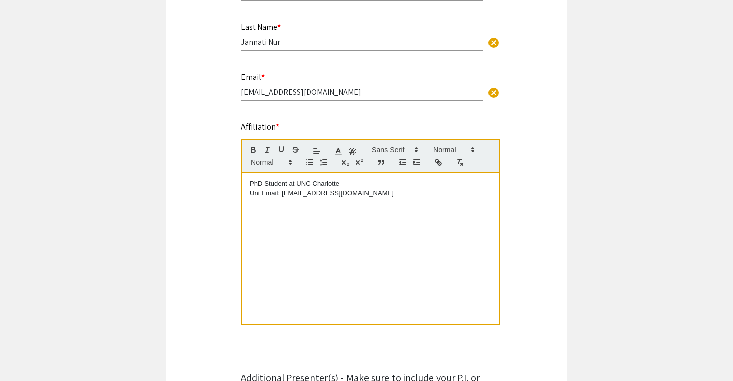
click at [290, 188] on p "PhD Student at UNC Charlotte" at bounding box center [371, 183] width 242 height 9
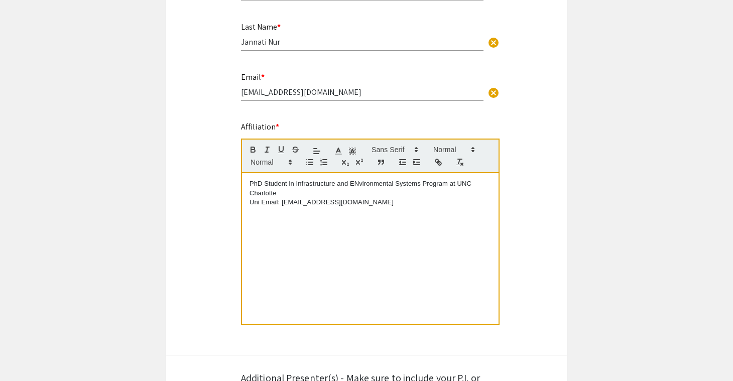
click at [360, 187] on p "PhD Student in Infrastructure and ENvironmental Systems Program at UNC Charlotte" at bounding box center [371, 188] width 242 height 19
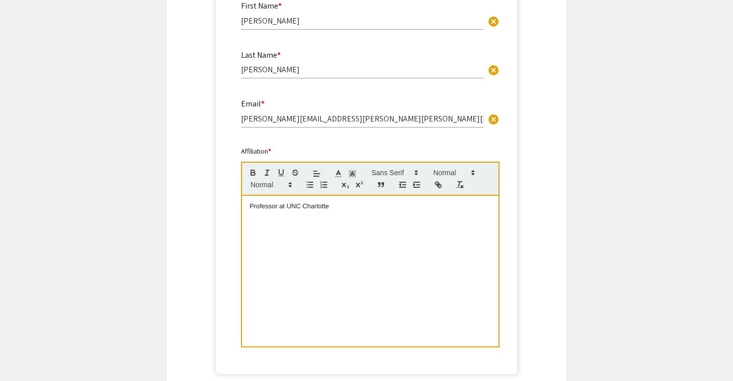
scroll to position [1183, 0]
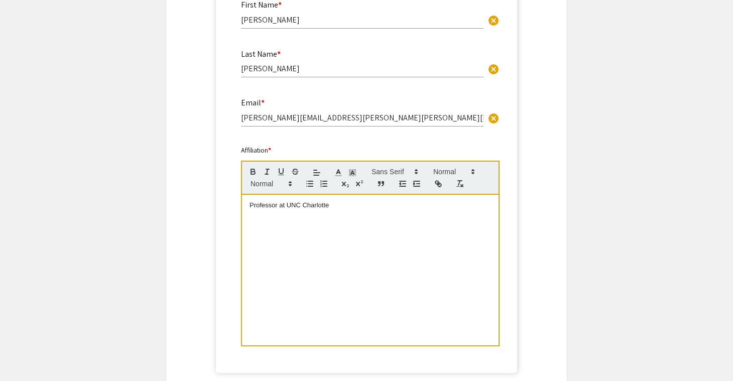
click at [278, 209] on p "Professor at UNC Charlotte" at bounding box center [371, 205] width 242 height 9
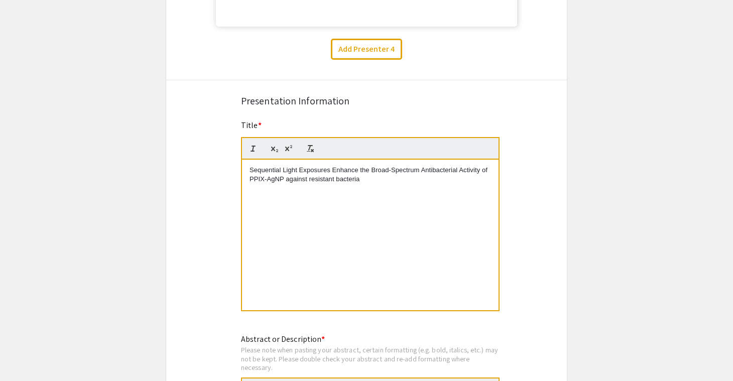
scroll to position [1530, 0]
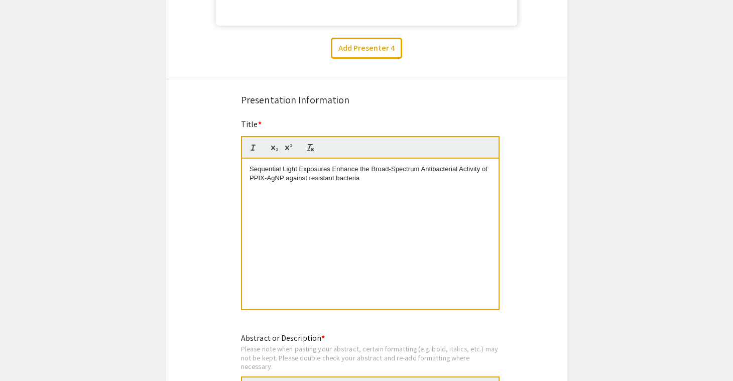
click at [289, 183] on p "Sequential Light Exposures Enhance the Broad-Spectrum Antibacterial Activity of…" at bounding box center [371, 174] width 242 height 19
click at [314, 183] on p "Sequential Light Exposures Enhance the Broad-Spectrum Antibacterial Activity of…" at bounding box center [371, 174] width 242 height 19
click at [342, 181] on p "Sequential Light Exposures Enhance the Broad-Spectrum Antibacterial Activity of…" at bounding box center [371, 174] width 242 height 19
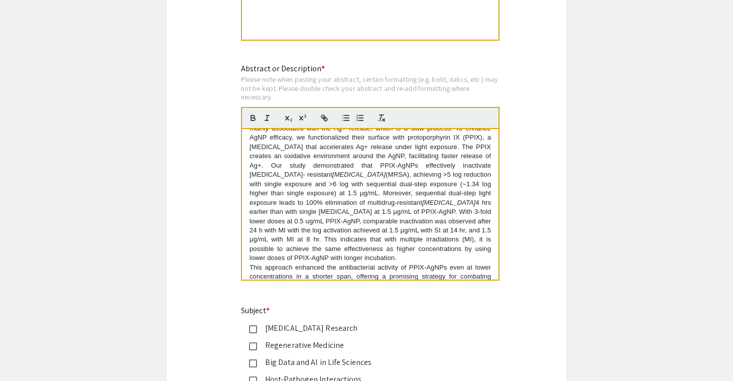
scroll to position [79, 0]
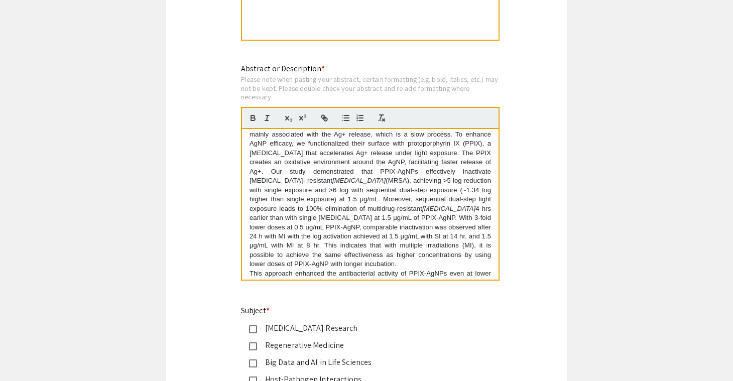
click at [389, 195] on p "Antibiotic resistance (AR) has become [MEDICAL_DATA] (MRSA), achieving >5 log r…" at bounding box center [371, 162] width 242 height 213
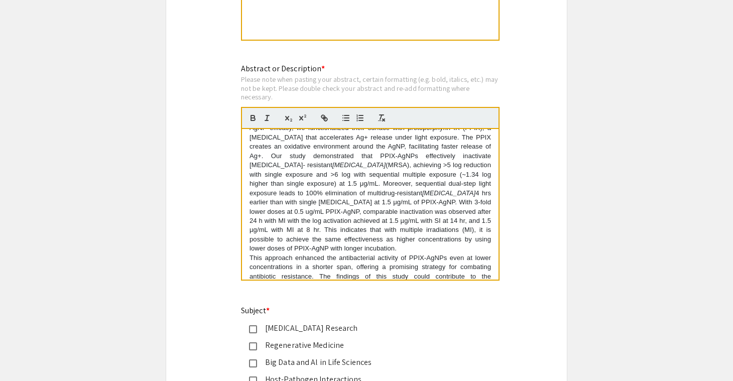
scroll to position [98, 0]
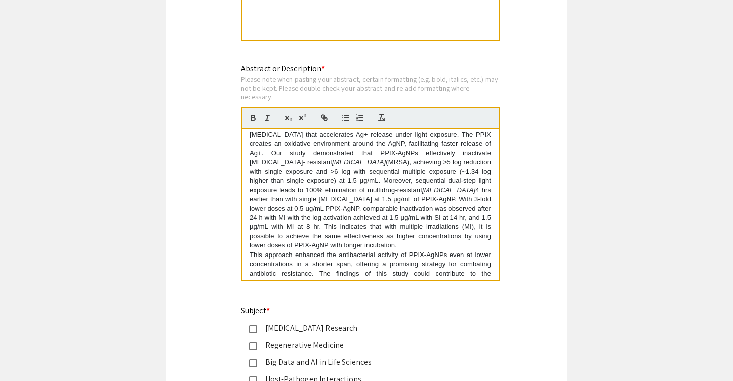
click at [444, 185] on p "Antibiotic resistance (AR) has become [MEDICAL_DATA] (MRSA), achieving >5 log r…" at bounding box center [371, 143] width 242 height 213
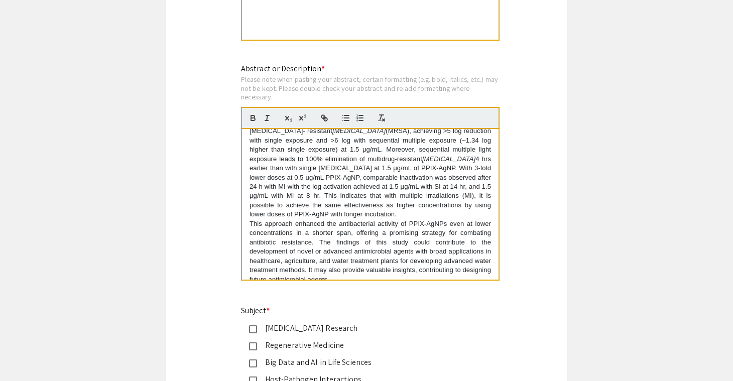
scroll to position [134, 0]
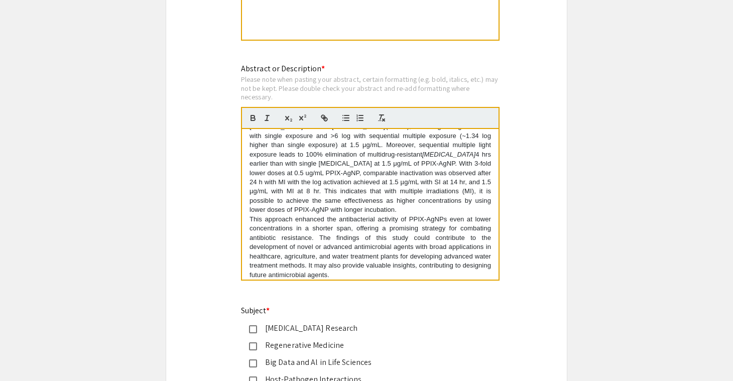
click at [251, 224] on p "This approach enhanced the antibacterial activity of PPIX-AgNPs even at lower c…" at bounding box center [371, 247] width 242 height 65
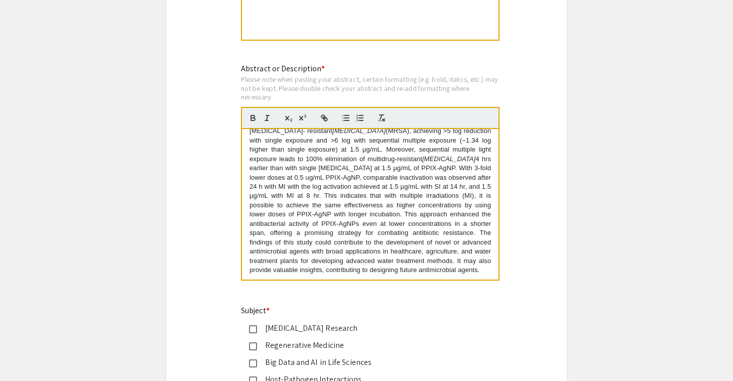
scroll to position [149, 0]
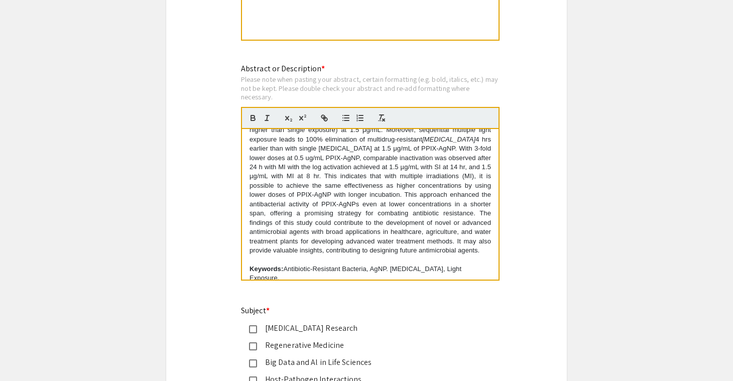
click at [387, 216] on p "Antibiotic resistance (AR) has become [MEDICAL_DATA] (MRSA), achieving >5 log r…" at bounding box center [371, 120] width 242 height 269
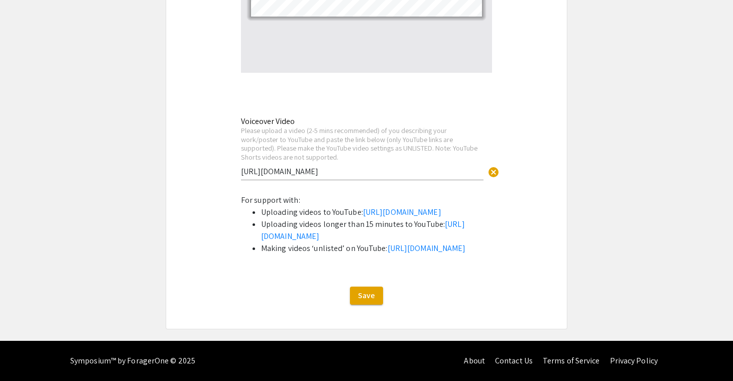
scroll to position [2677, 0]
click at [368, 301] on span "Save" at bounding box center [366, 295] width 17 height 11
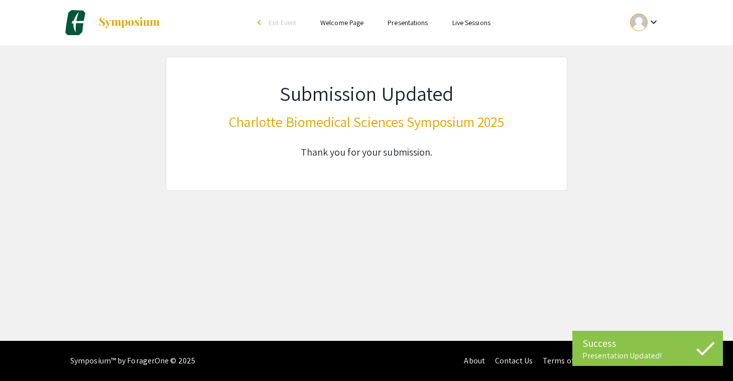
scroll to position [0, 0]
